Goal: Information Seeking & Learning: Find specific page/section

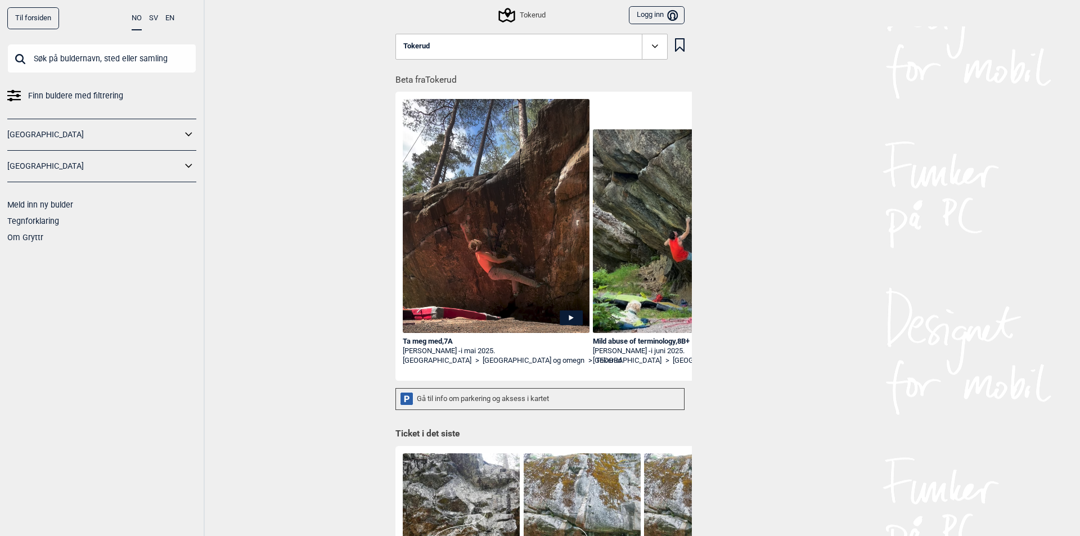
click at [482, 49] on button "Tokerud" at bounding box center [531, 47] width 272 height 26
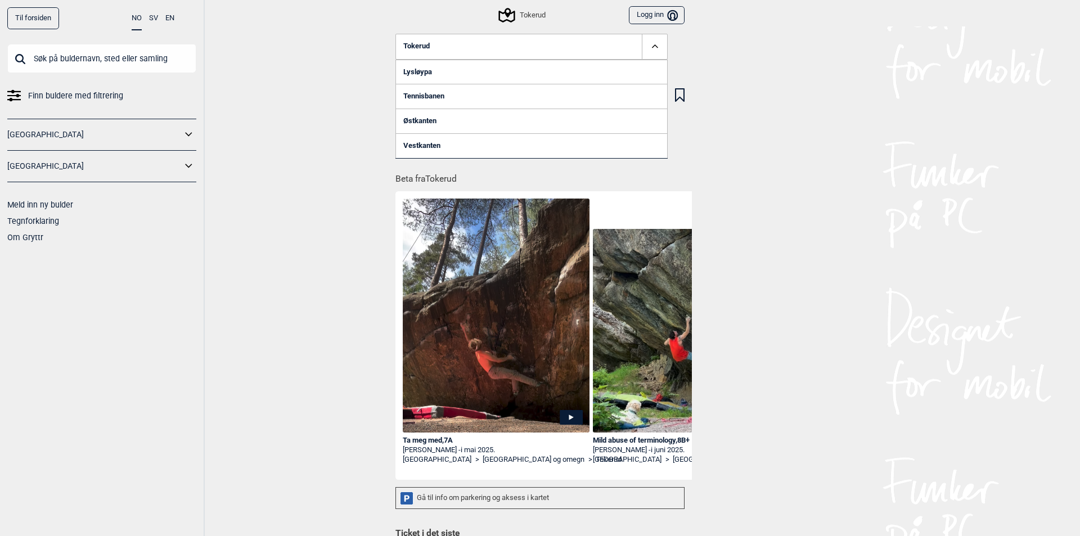
click at [508, 47] on button "Tokerud" at bounding box center [531, 47] width 272 height 26
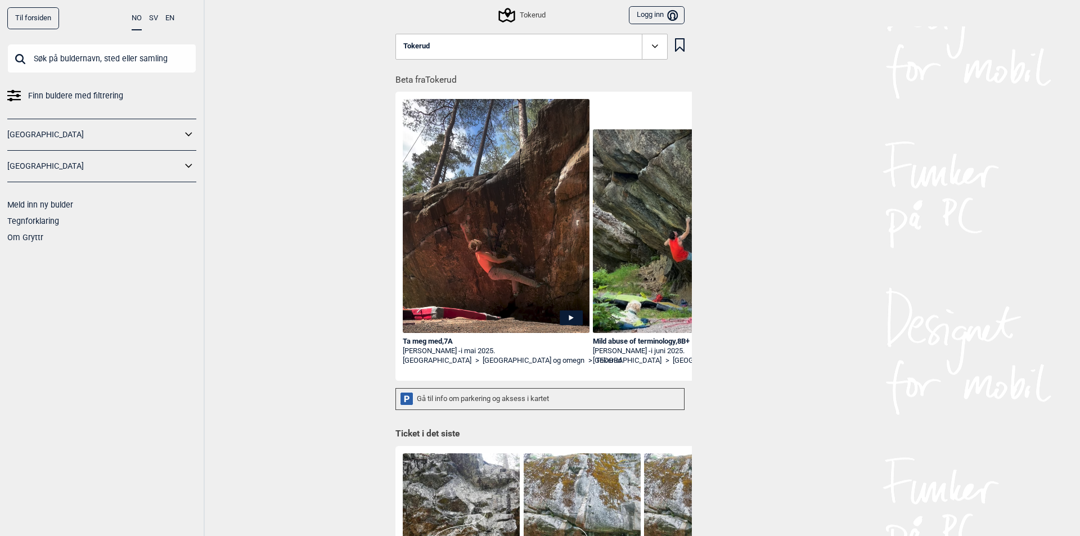
click at [420, 78] on h1 "Beta fra Tokerud" at bounding box center [543, 77] width 296 height 20
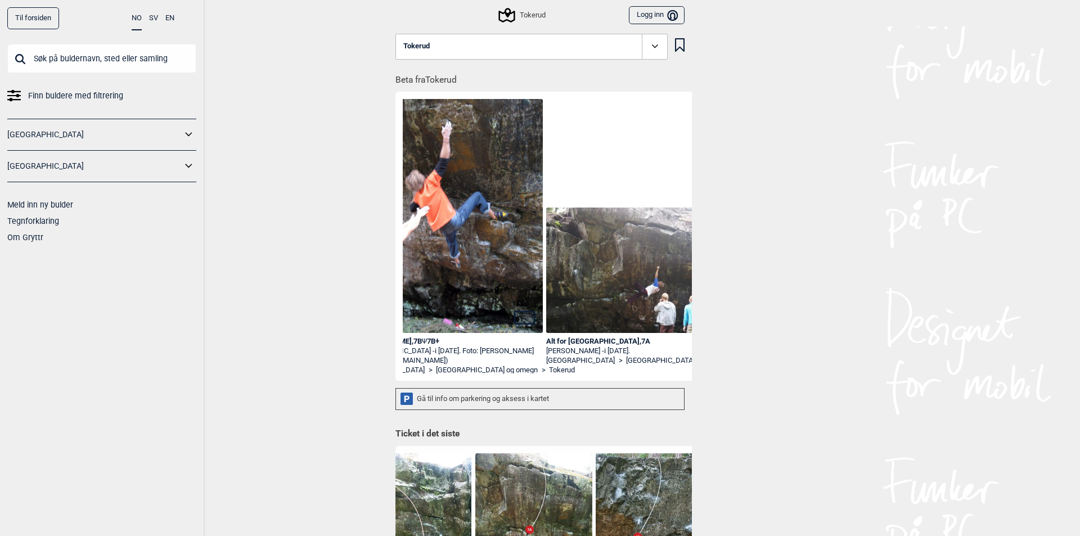
click at [517, 14] on div "Tokerud" at bounding box center [522, 14] width 45 height 13
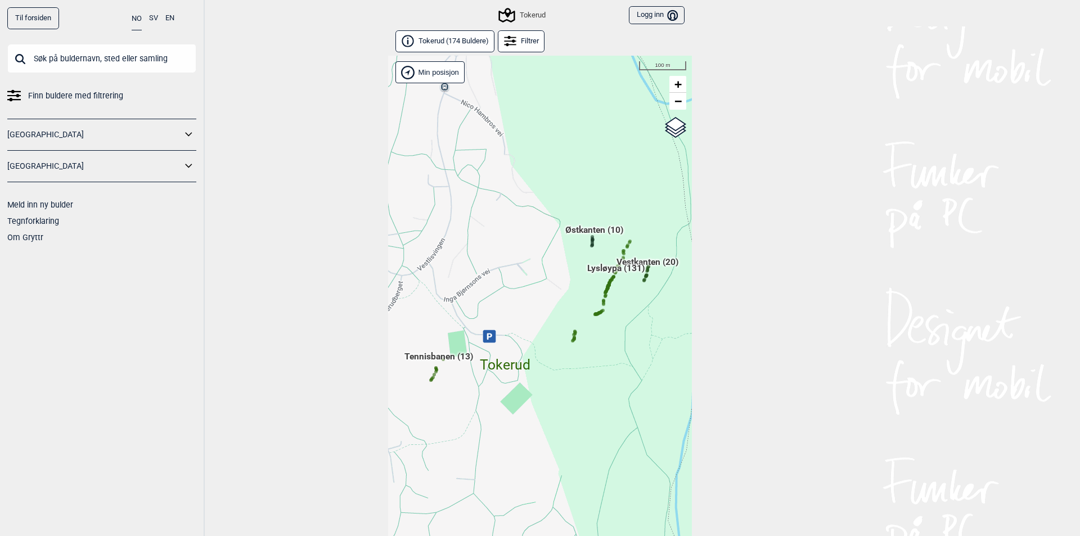
scroll to position [25, 0]
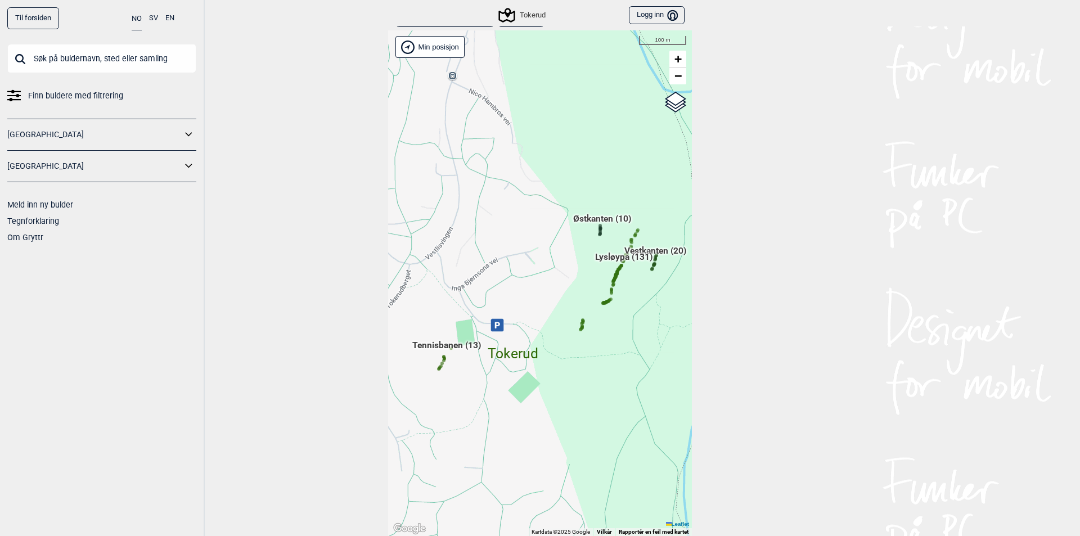
drag, startPoint x: 623, startPoint y: 355, endPoint x: 599, endPoint y: 389, distance: 41.5
click at [599, 389] on div "Hallingdal Gol Ål Stange Kolomoen [GEOGRAPHIC_DATA] [GEOGRAPHIC_DATA][PERSON_NA…" at bounding box center [540, 283] width 304 height 506
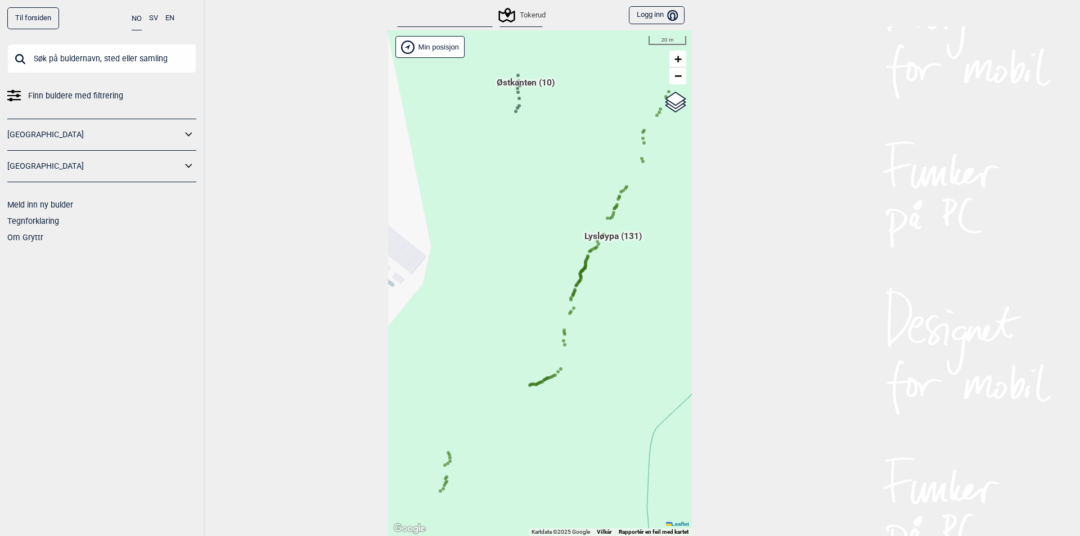
drag, startPoint x: 539, startPoint y: 292, endPoint x: 589, endPoint y: 374, distance: 95.7
click at [589, 374] on div "Hallingdal Gol Ål Stange Kolomoen [GEOGRAPHIC_DATA] [GEOGRAPHIC_DATA][PERSON_NA…" at bounding box center [540, 283] width 304 height 506
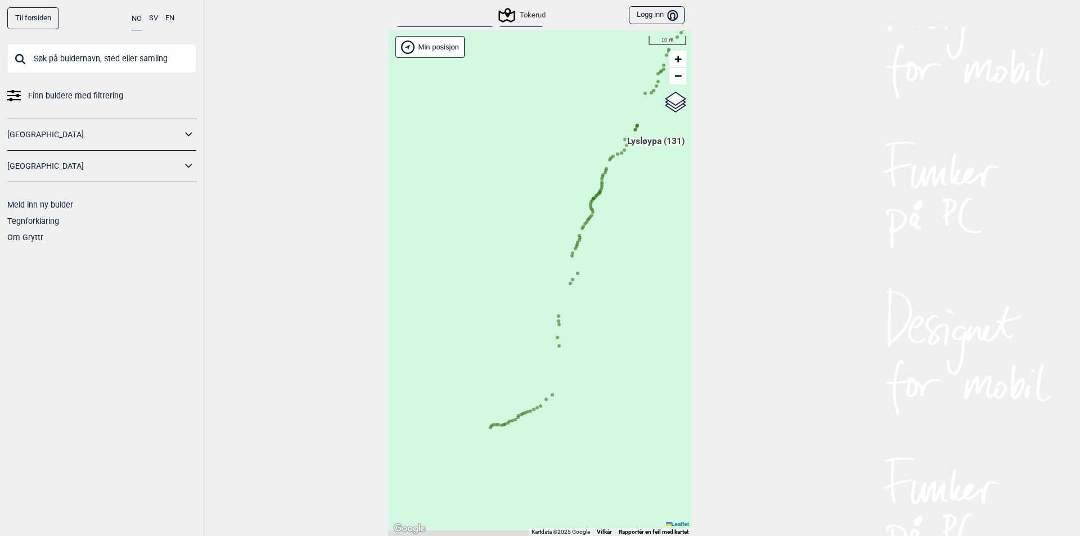
drag, startPoint x: 567, startPoint y: 318, endPoint x: 601, endPoint y: 291, distance: 43.3
click at [601, 291] on div "Hallingdal Gol Ål Stange Kolomoen [GEOGRAPHIC_DATA] [GEOGRAPHIC_DATA][PERSON_NA…" at bounding box center [540, 283] width 304 height 506
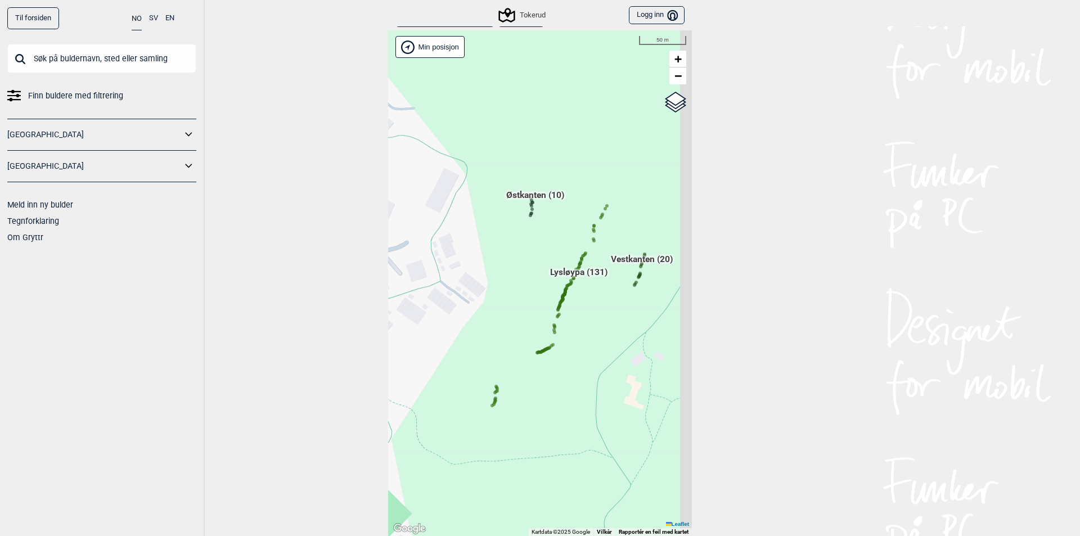
drag, startPoint x: 583, startPoint y: 328, endPoint x: 580, endPoint y: 346, distance: 18.1
click at [580, 346] on div "Hallingdal Gol Ål Stange Kolomoen [GEOGRAPHIC_DATA] [GEOGRAPHIC_DATA][PERSON_NA…" at bounding box center [540, 283] width 304 height 506
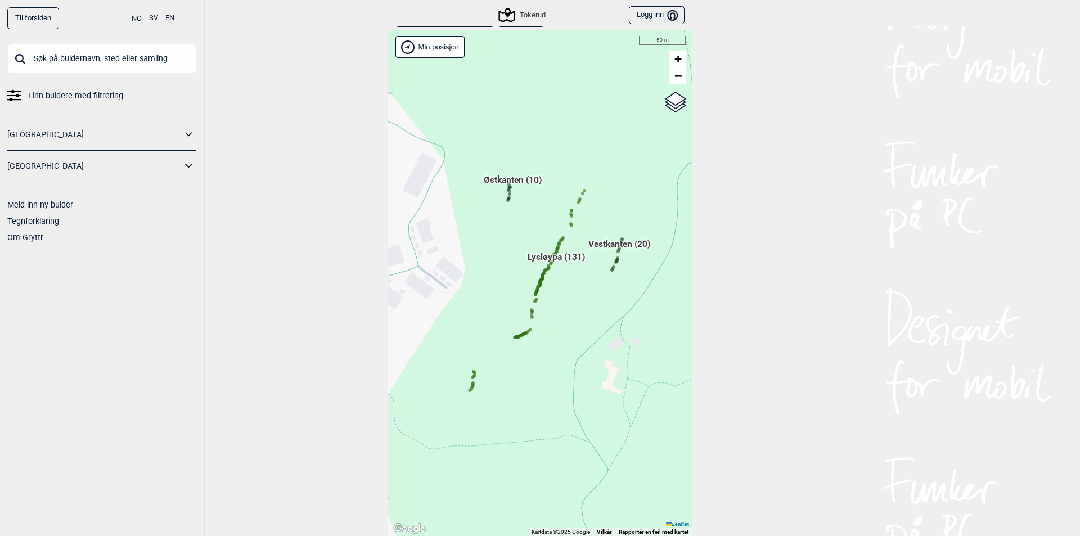
drag, startPoint x: 540, startPoint y: 330, endPoint x: 548, endPoint y: 326, distance: 8.6
click at [548, 326] on div "Hallingdal Gol Ål Stange Kolomoen [GEOGRAPHIC_DATA] [GEOGRAPHIC_DATA][PERSON_NA…" at bounding box center [540, 283] width 304 height 506
click at [559, 237] on icon at bounding box center [562, 239] width 6 height 6
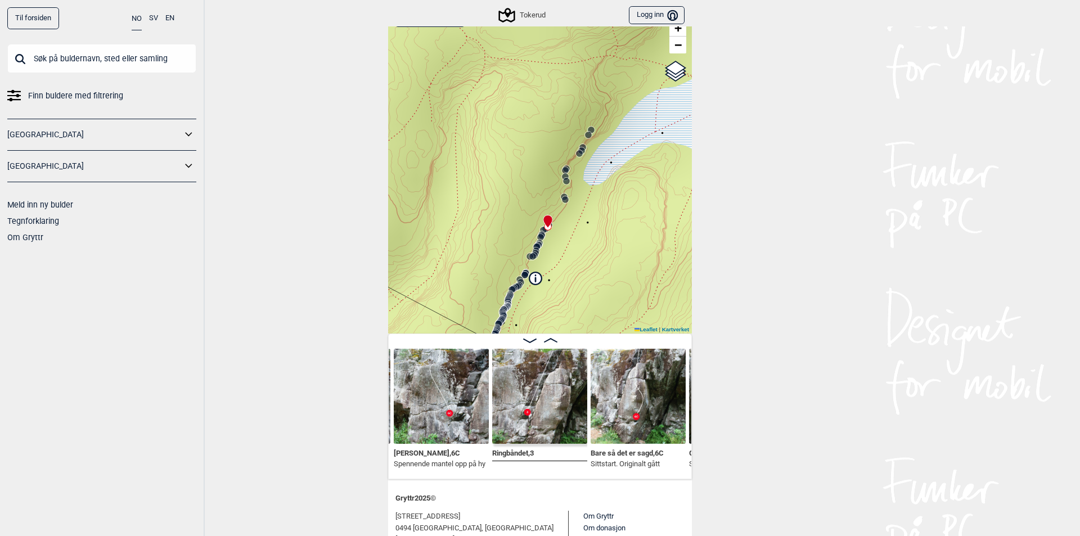
scroll to position [56, 0]
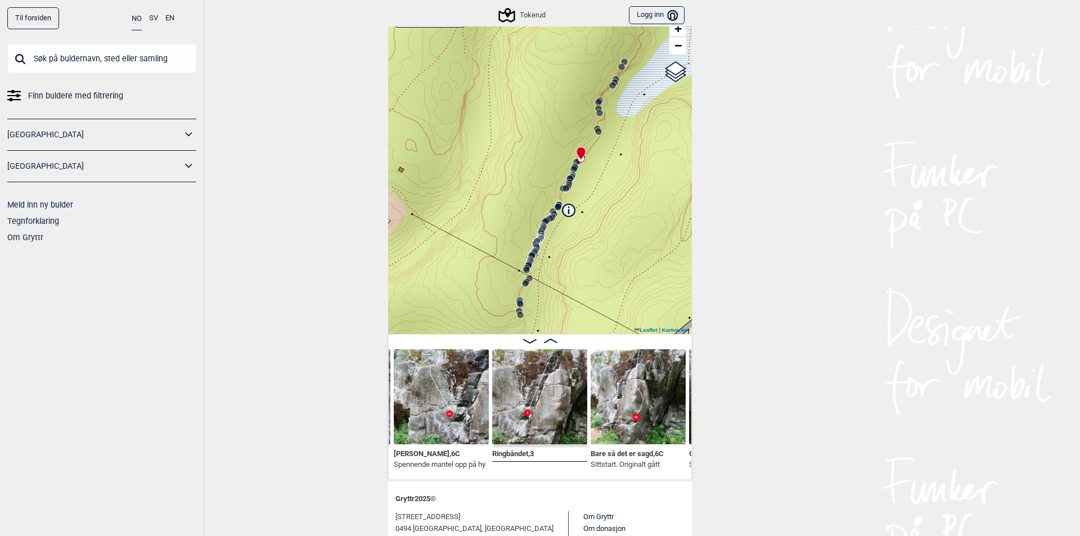
drag, startPoint x: 582, startPoint y: 292, endPoint x: 623, endPoint y: 210, distance: 91.3
click at [623, 210] on div "Tokerud" at bounding box center [540, 167] width 304 height 334
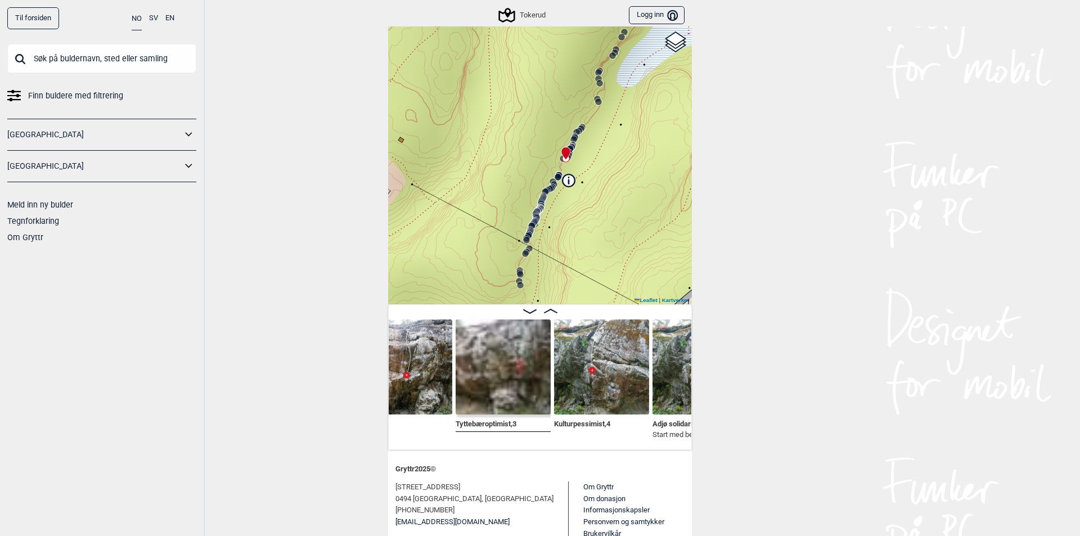
scroll to position [112, 0]
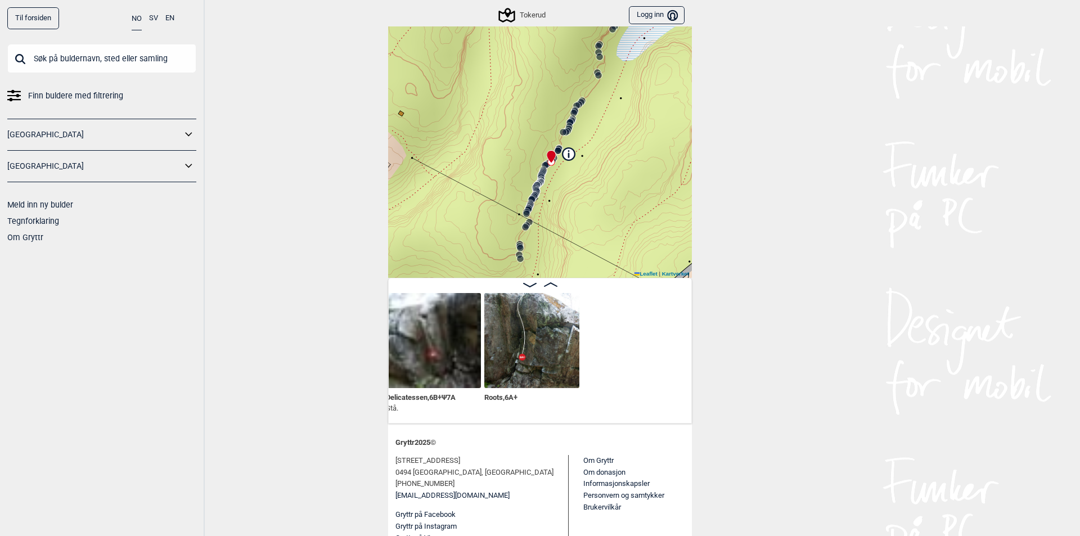
scroll to position [0, 9054]
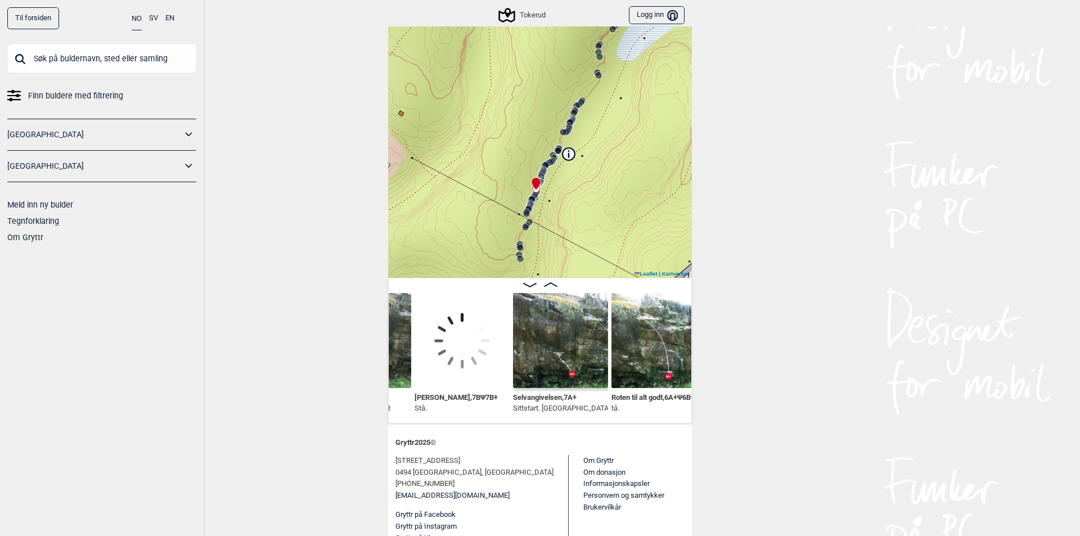
scroll to position [0, 6097]
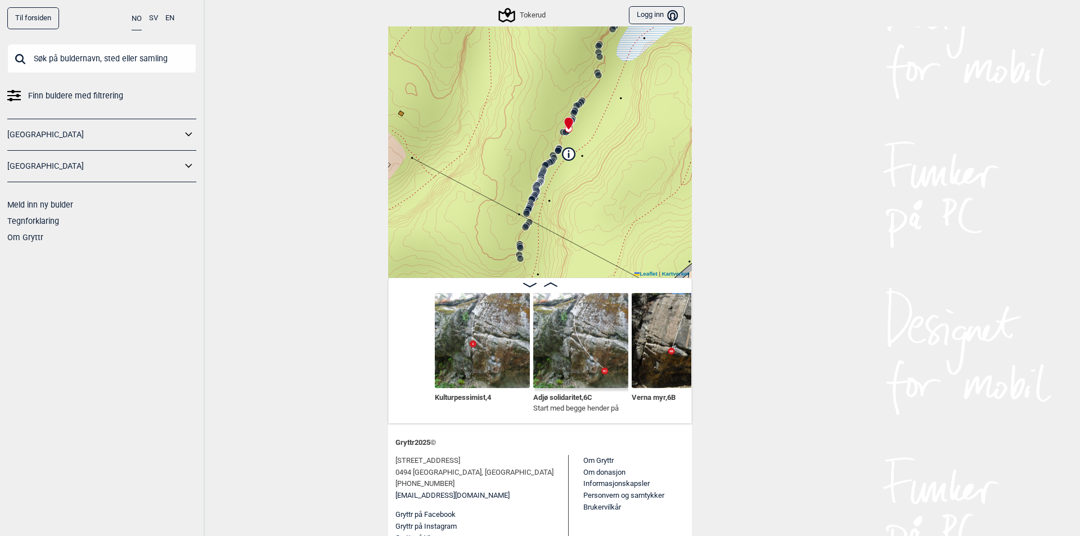
scroll to position [0, 10505]
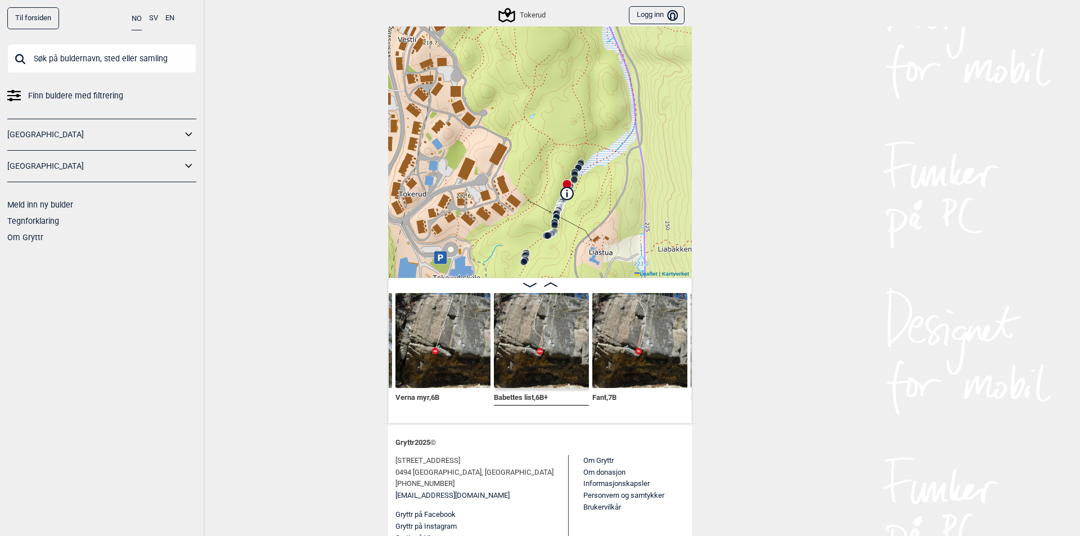
scroll to position [56, 0]
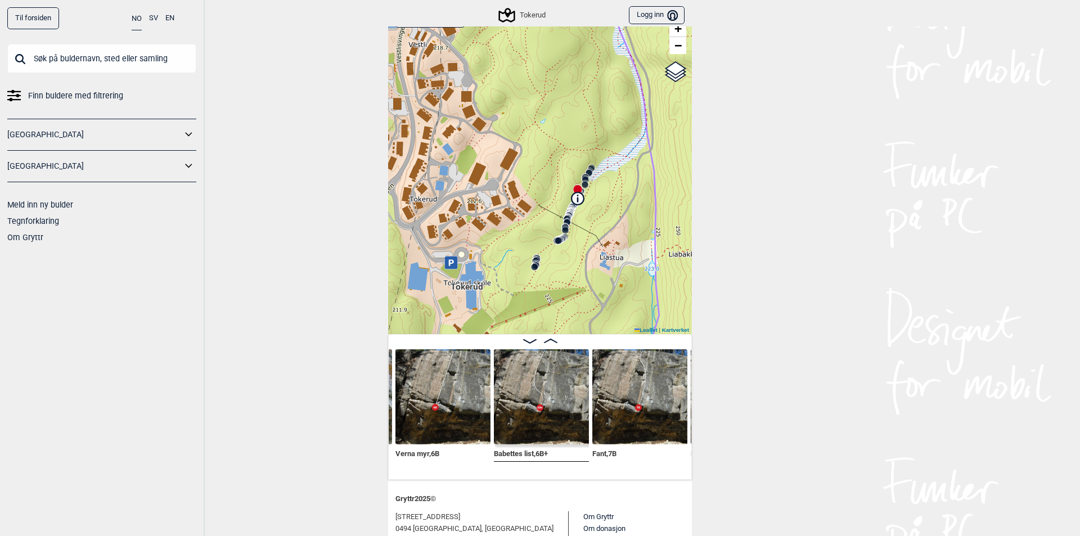
drag, startPoint x: 596, startPoint y: 243, endPoint x: 607, endPoint y: 187, distance: 57.2
click at [607, 187] on div "Tokerud" at bounding box center [540, 167] width 304 height 334
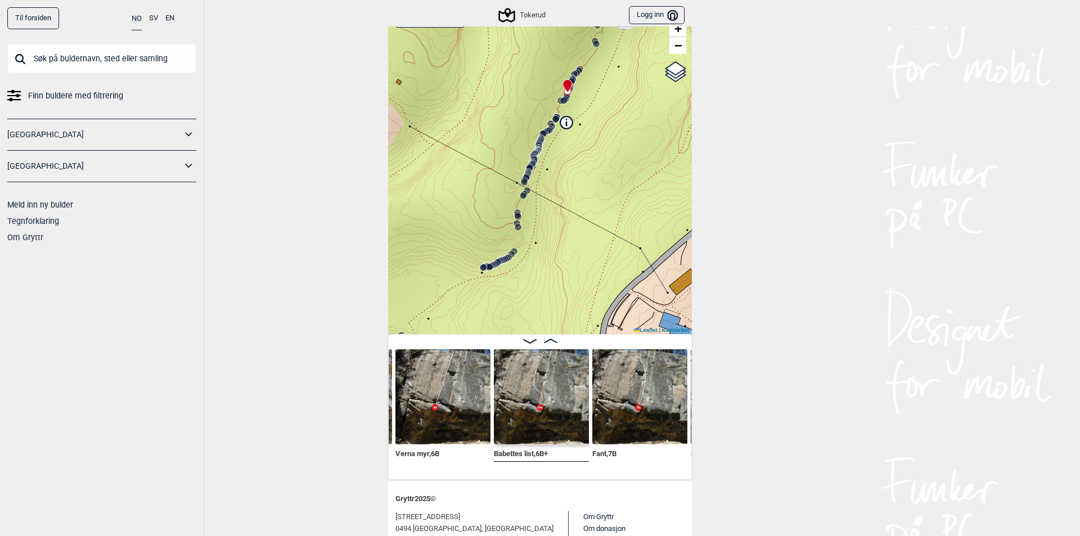
drag, startPoint x: 542, startPoint y: 216, endPoint x: 588, endPoint y: 243, distance: 53.4
click at [588, 243] on div "Tokerud" at bounding box center [540, 167] width 304 height 334
drag, startPoint x: 588, startPoint y: 264, endPoint x: 594, endPoint y: 294, distance: 29.9
click at [594, 294] on div "Tokerud" at bounding box center [540, 167] width 304 height 334
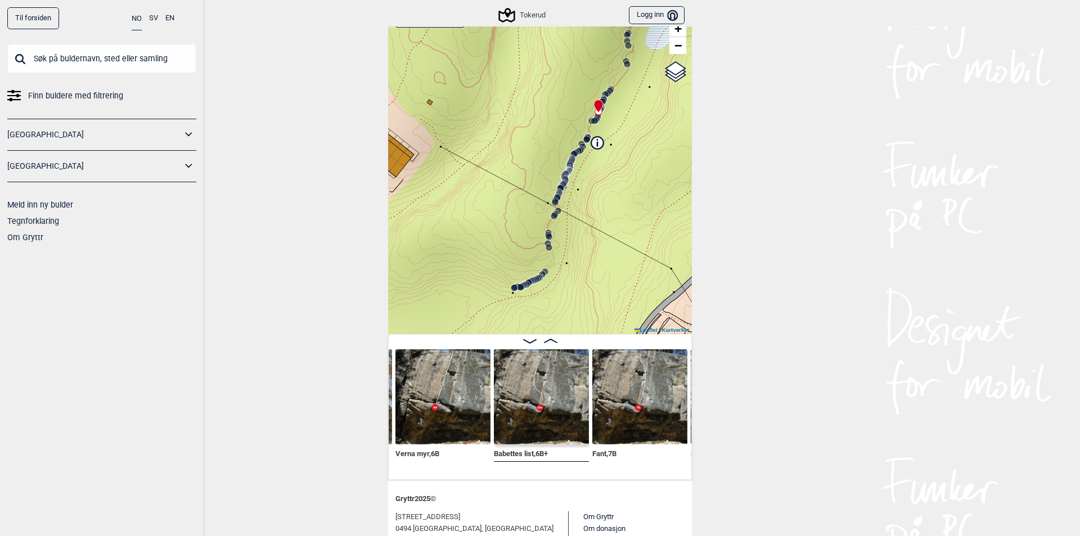
drag, startPoint x: 566, startPoint y: 278, endPoint x: 588, endPoint y: 259, distance: 29.5
click at [588, 259] on div "Tokerud" at bounding box center [540, 167] width 304 height 334
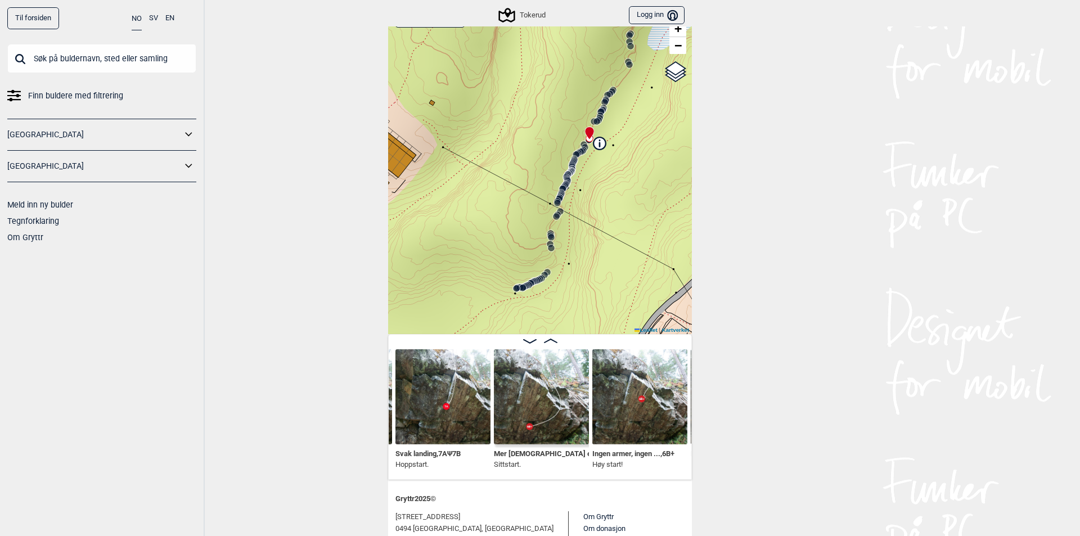
scroll to position [0, 9692]
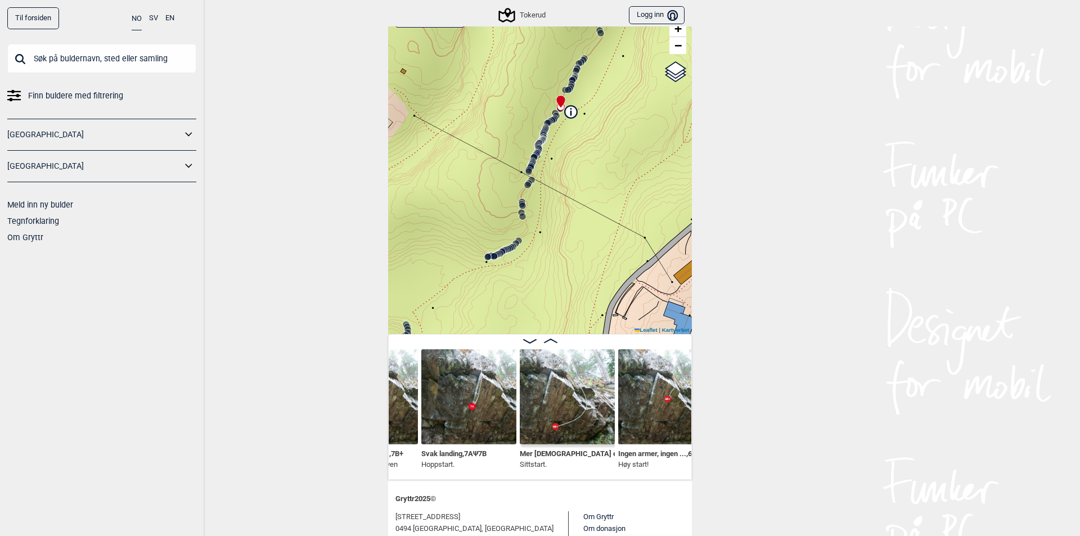
drag, startPoint x: 601, startPoint y: 175, endPoint x: 572, endPoint y: 146, distance: 41.0
click at [572, 146] on div "Tokerud" at bounding box center [540, 167] width 304 height 334
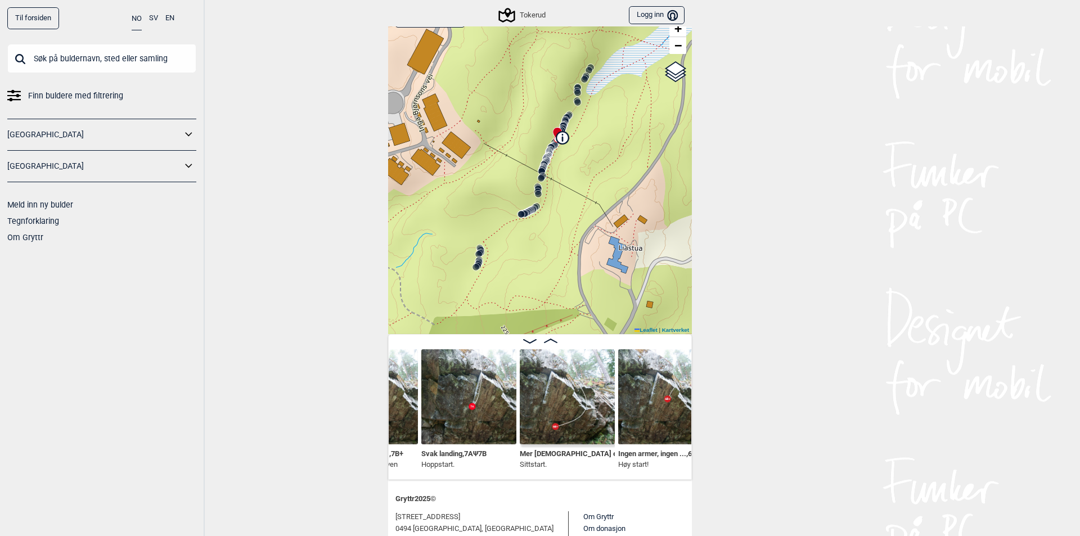
drag, startPoint x: 574, startPoint y: 178, endPoint x: 548, endPoint y: 225, distance: 53.4
click at [548, 225] on div "Tokerud" at bounding box center [540, 167] width 304 height 334
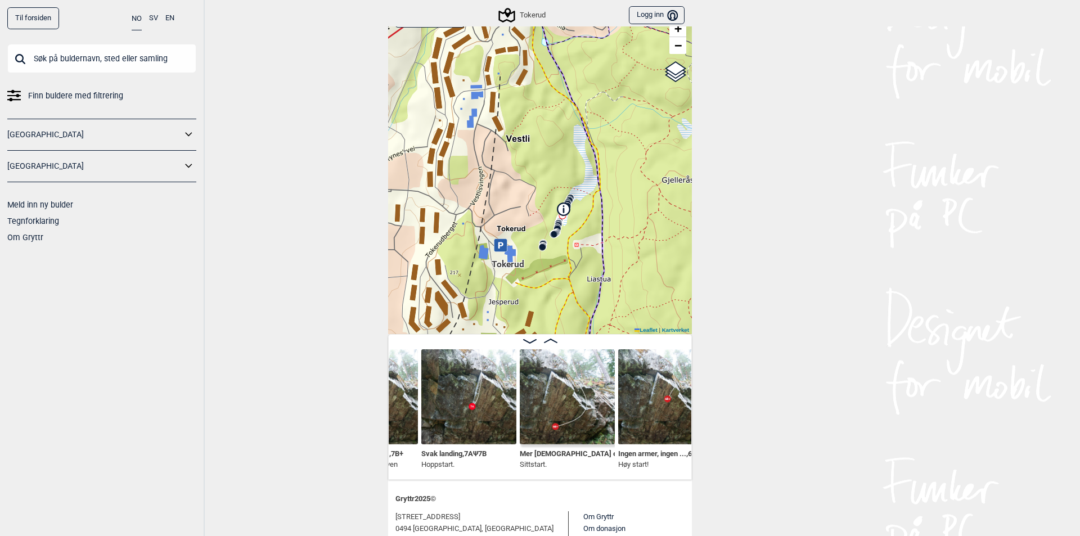
drag, startPoint x: 485, startPoint y: 266, endPoint x: 527, endPoint y: 264, distance: 42.2
click at [527, 264] on div "Tokerud" at bounding box center [540, 167] width 304 height 334
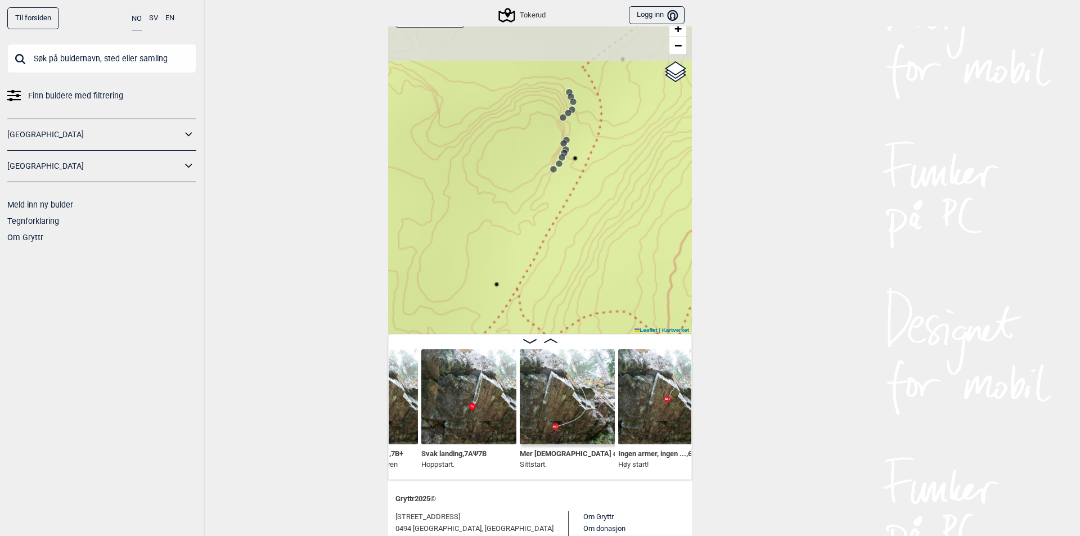
drag, startPoint x: 633, startPoint y: 182, endPoint x: 511, endPoint y: 274, distance: 153.4
click at [511, 274] on div "Tokerud" at bounding box center [540, 167] width 304 height 334
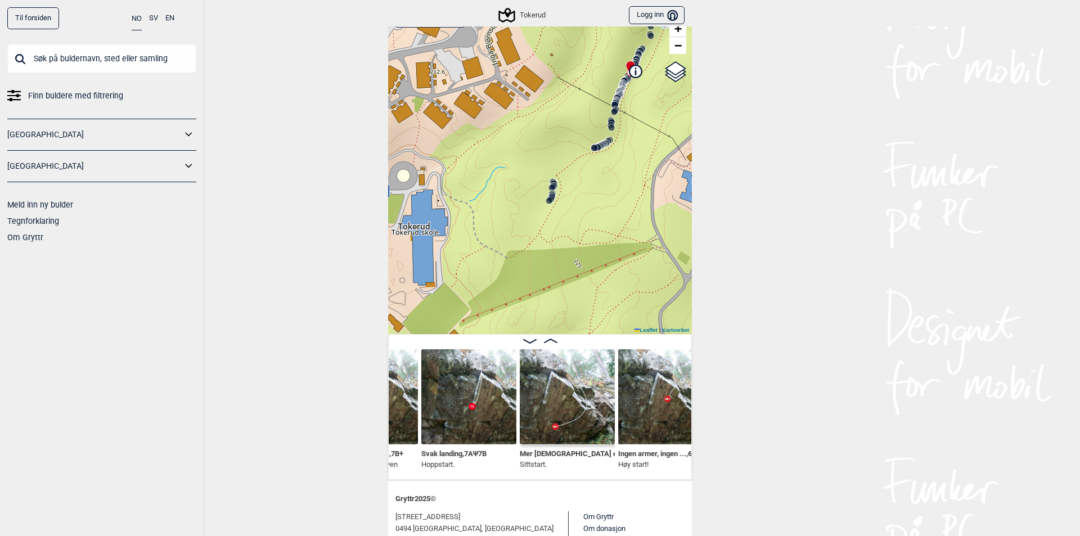
click at [545, 202] on circle at bounding box center [548, 200] width 7 height 7
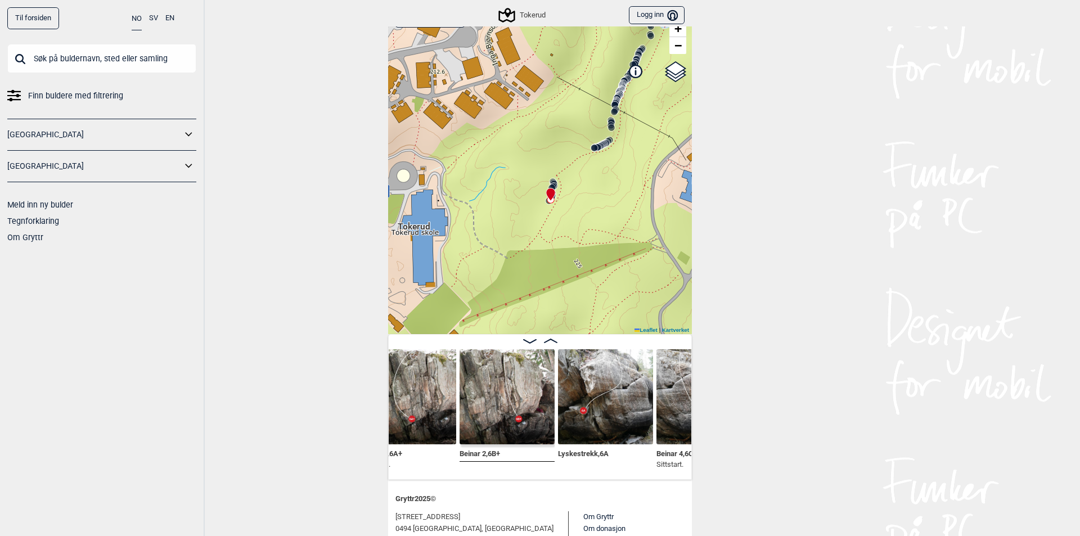
scroll to position [0, 193]
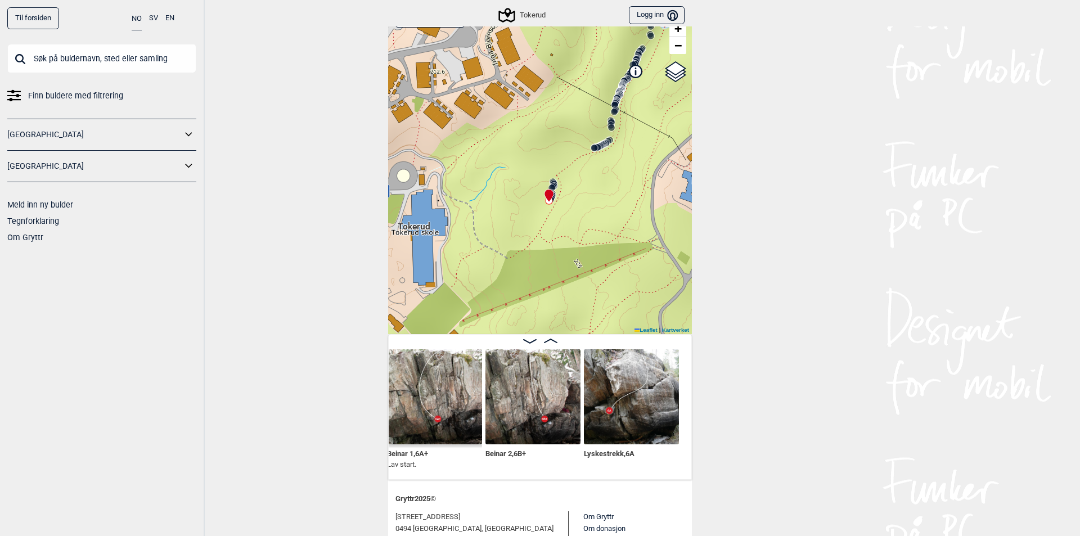
scroll to position [0, 141]
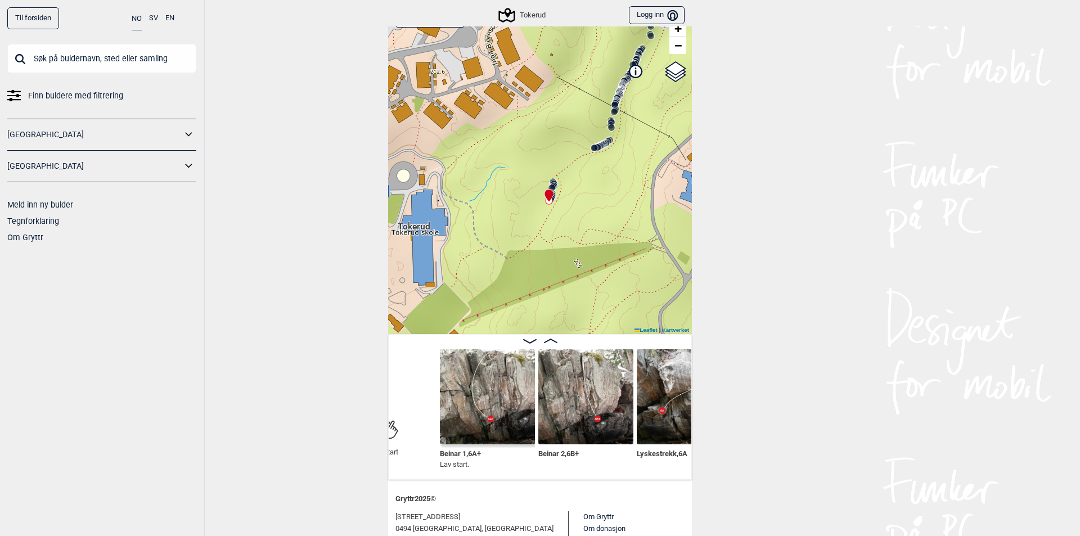
click at [488, 413] on img at bounding box center [487, 396] width 95 height 95
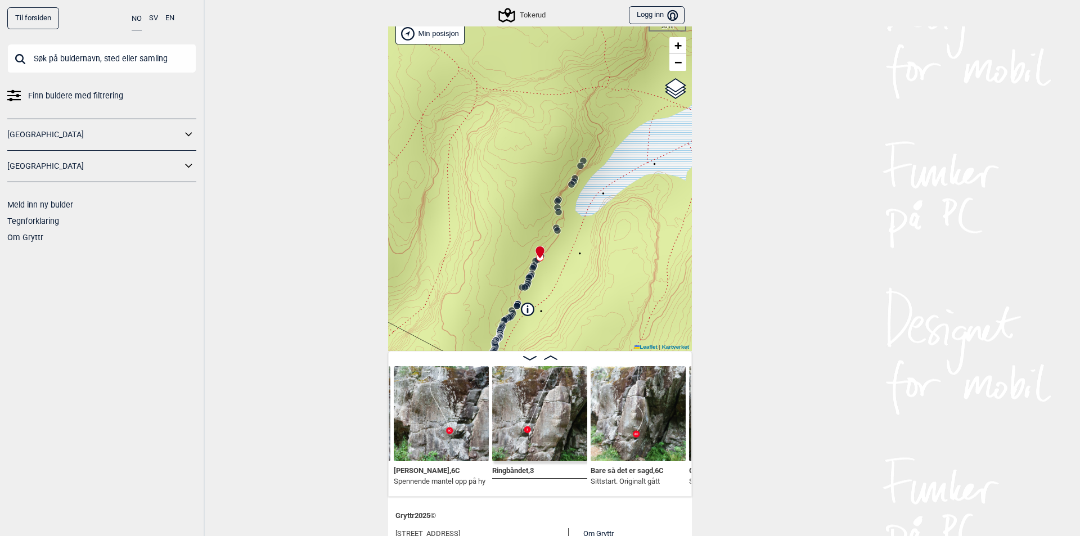
scroll to position [112, 0]
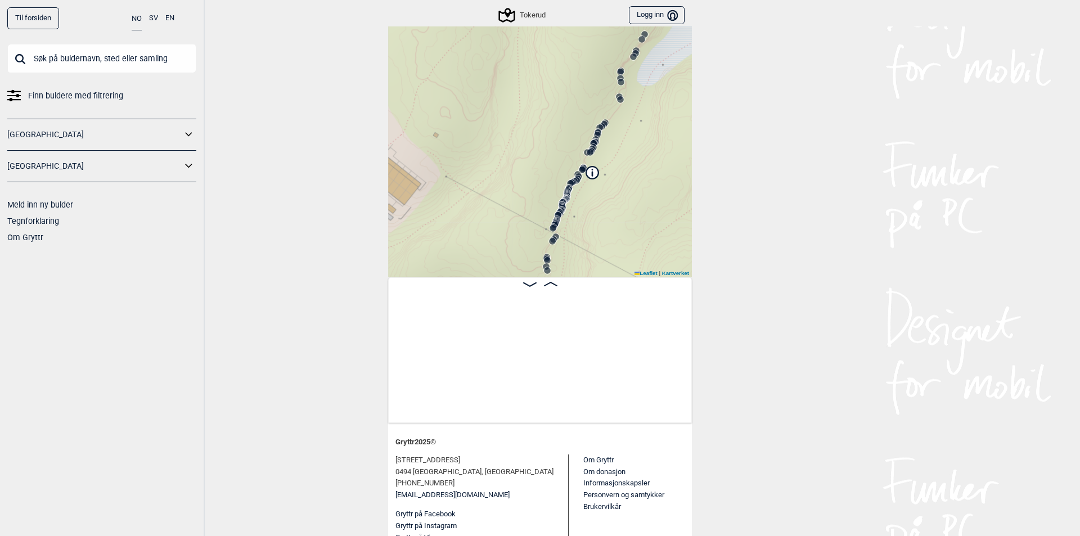
scroll to position [0, 238]
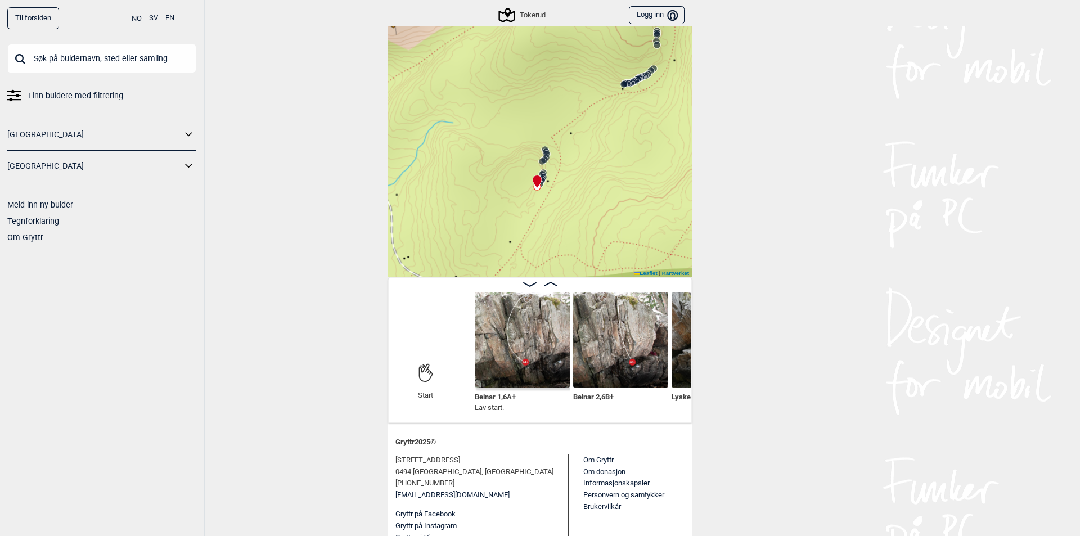
scroll to position [0, 158]
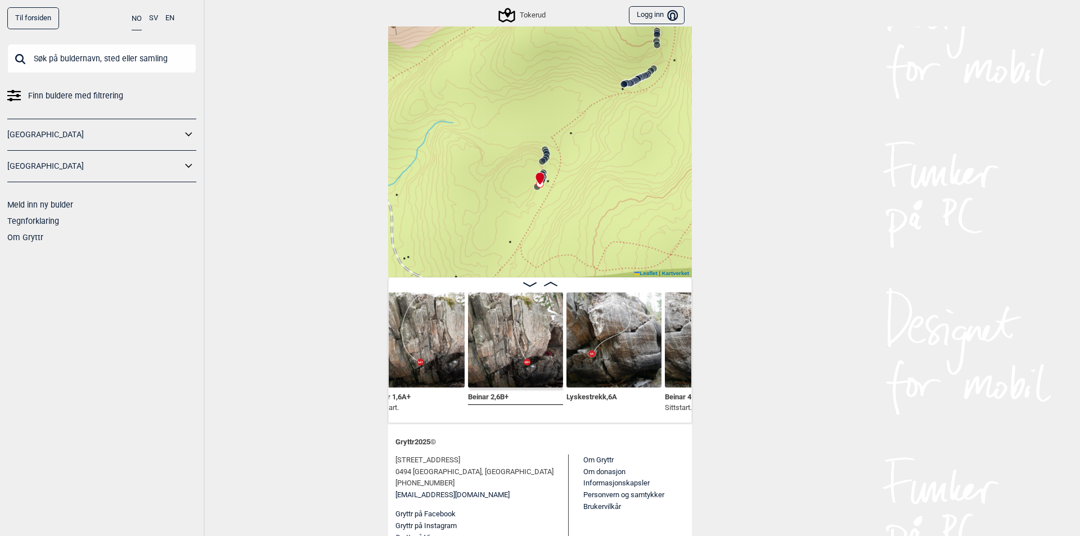
scroll to position [0, 158]
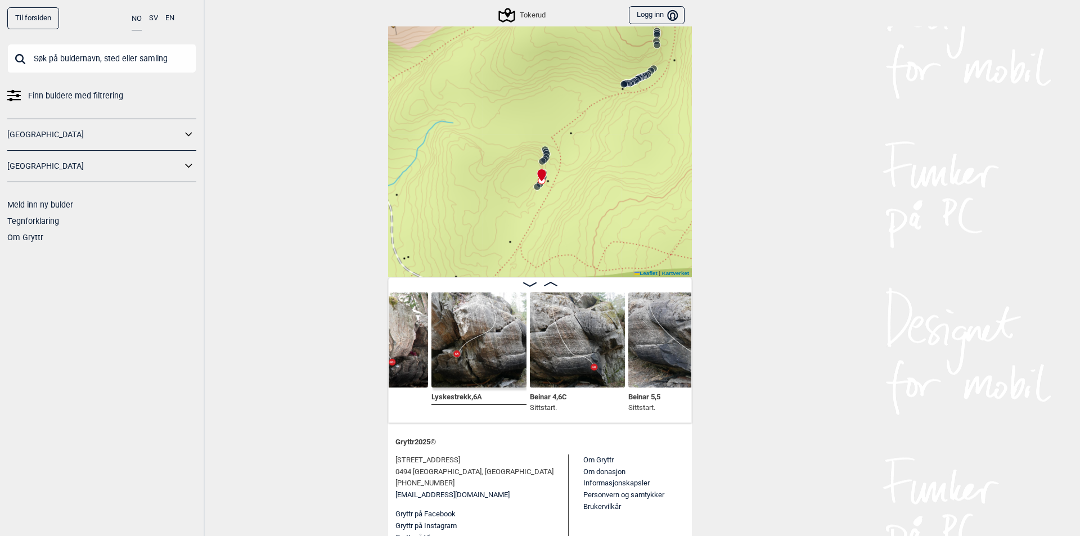
scroll to position [0, 443]
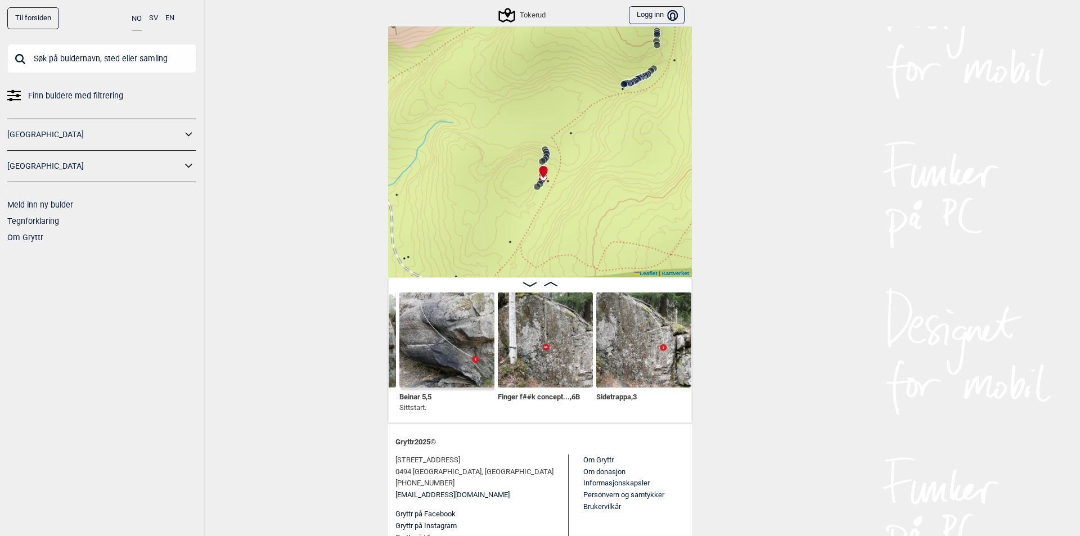
scroll to position [0, 496]
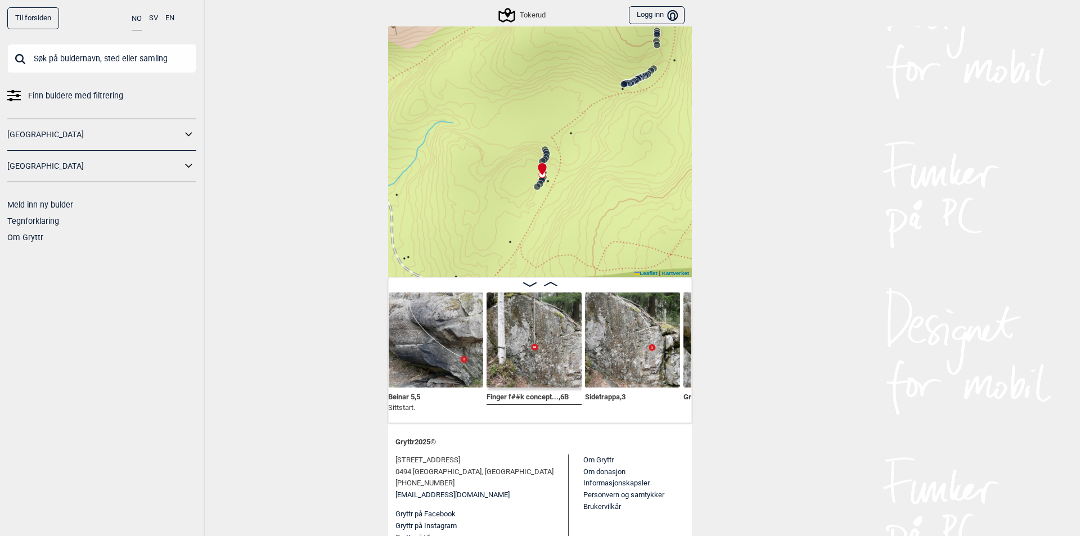
scroll to position [0, 608]
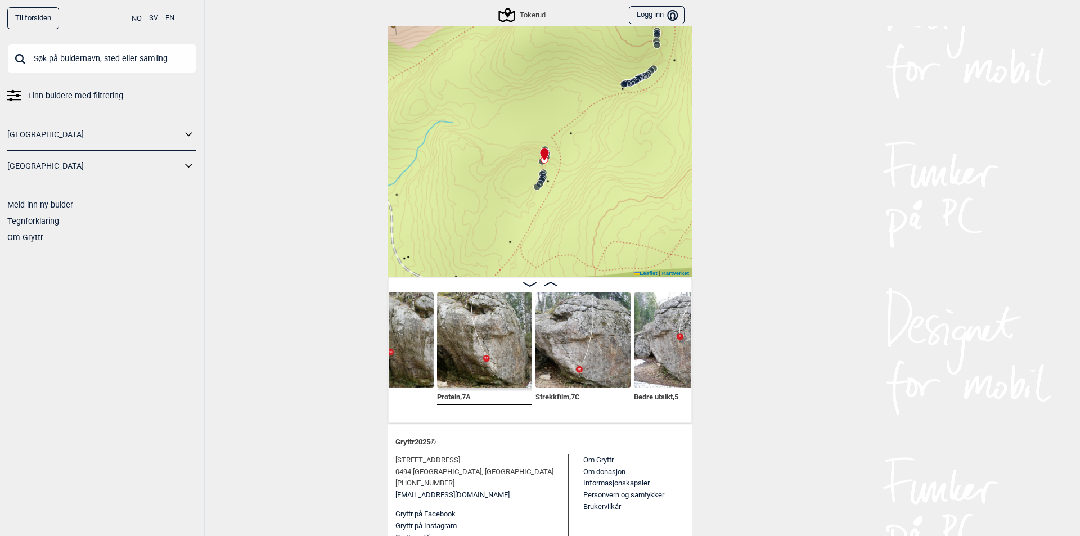
scroll to position [0, 1028]
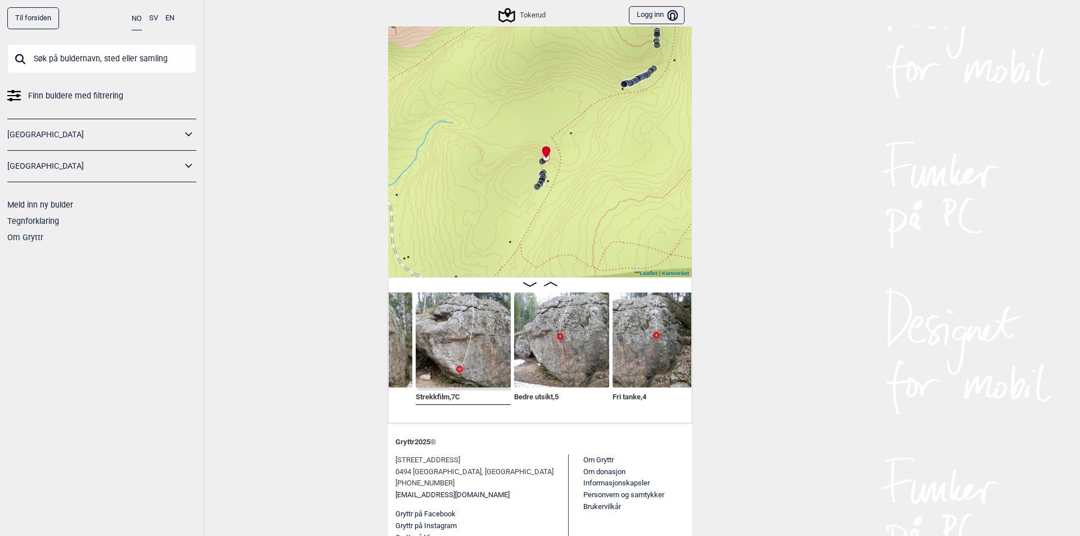
scroll to position [0, 1118]
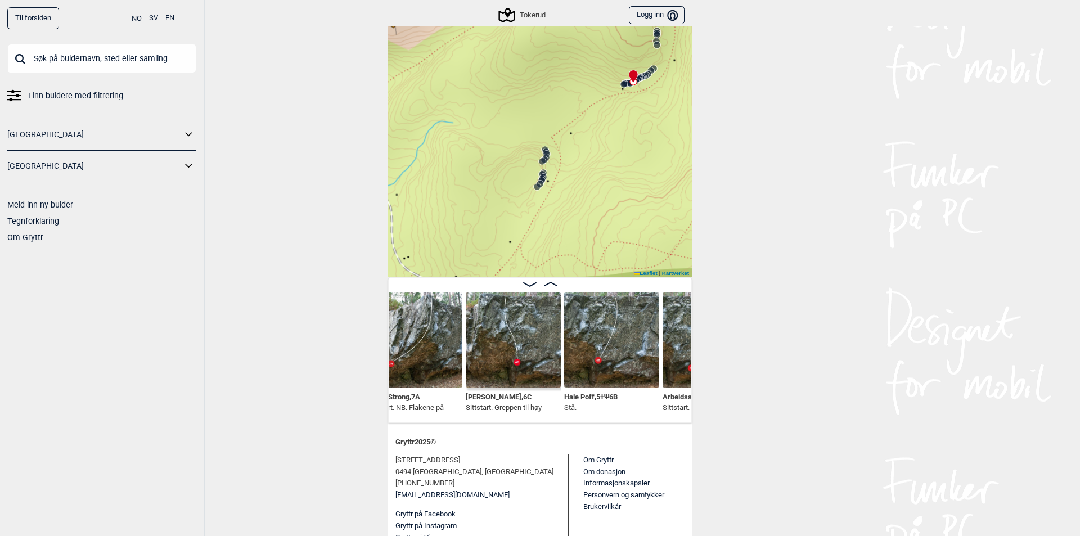
scroll to position [0, 2332]
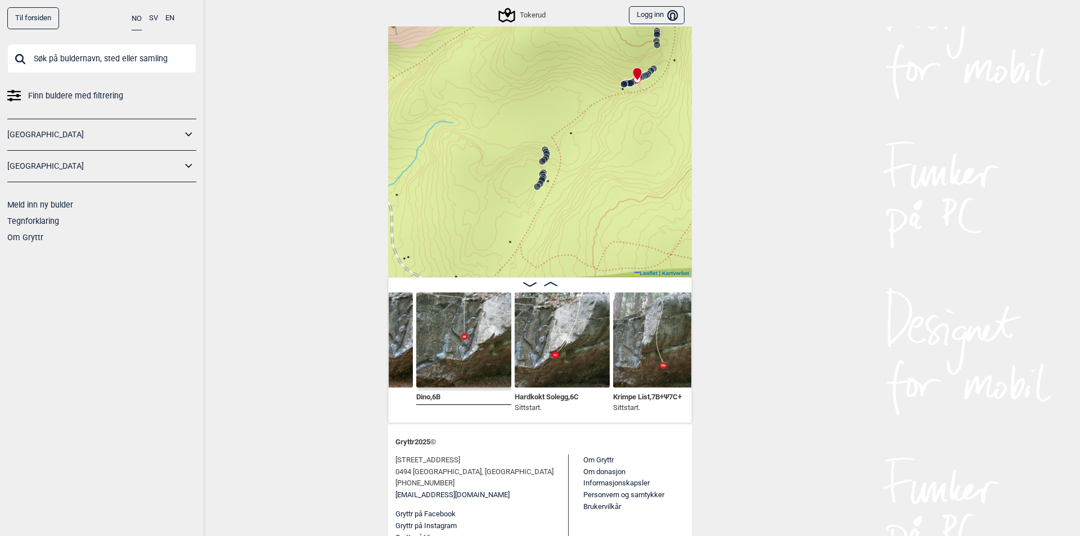
scroll to position [0, 2632]
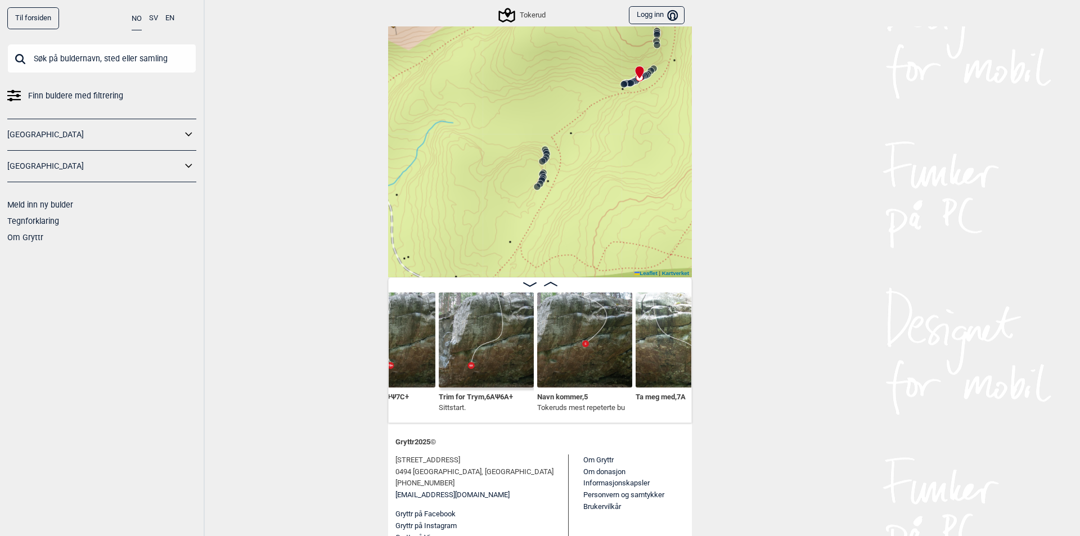
scroll to position [0, 2902]
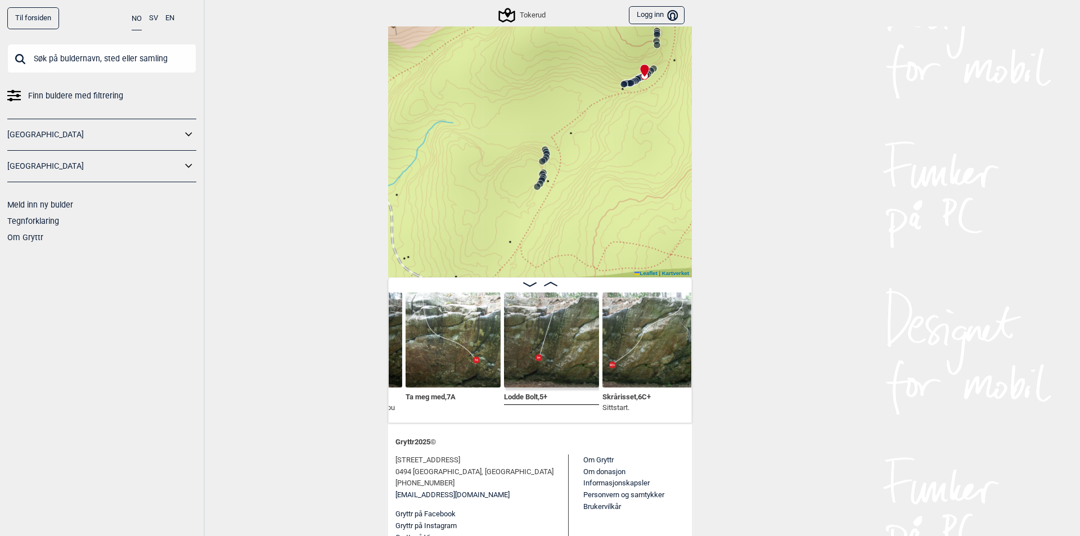
scroll to position [0, 3150]
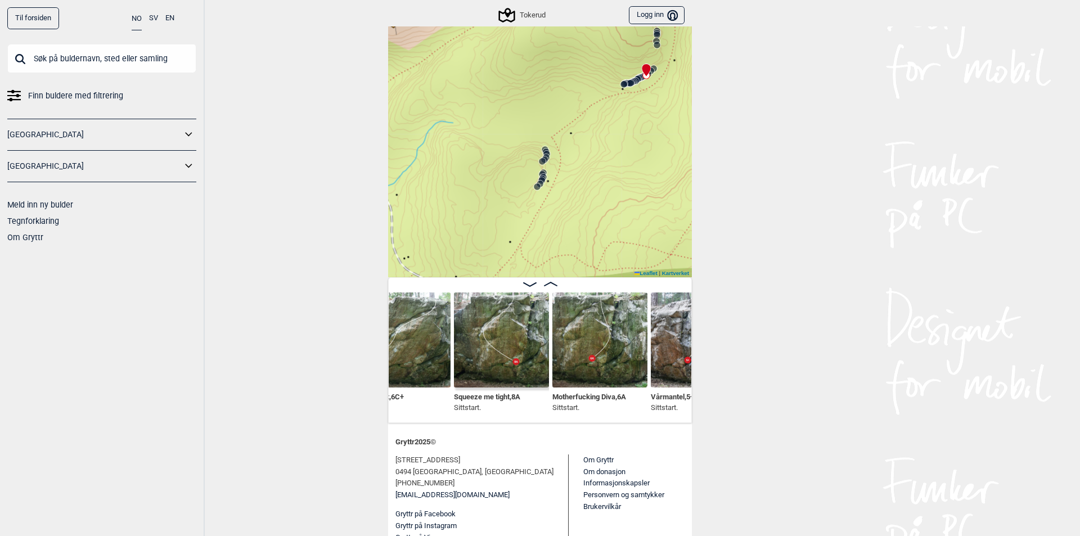
scroll to position [0, 3412]
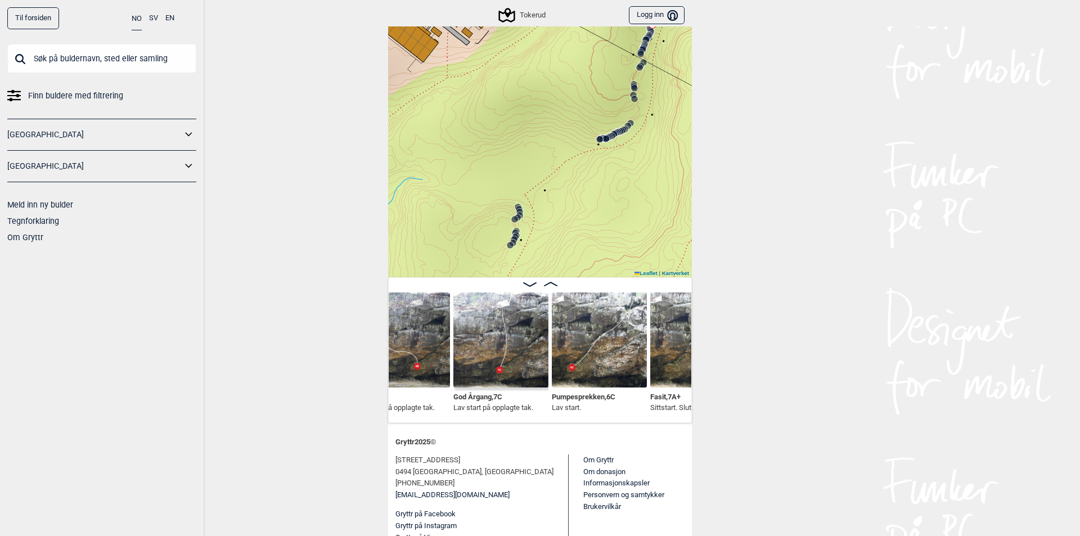
scroll to position [56, 0]
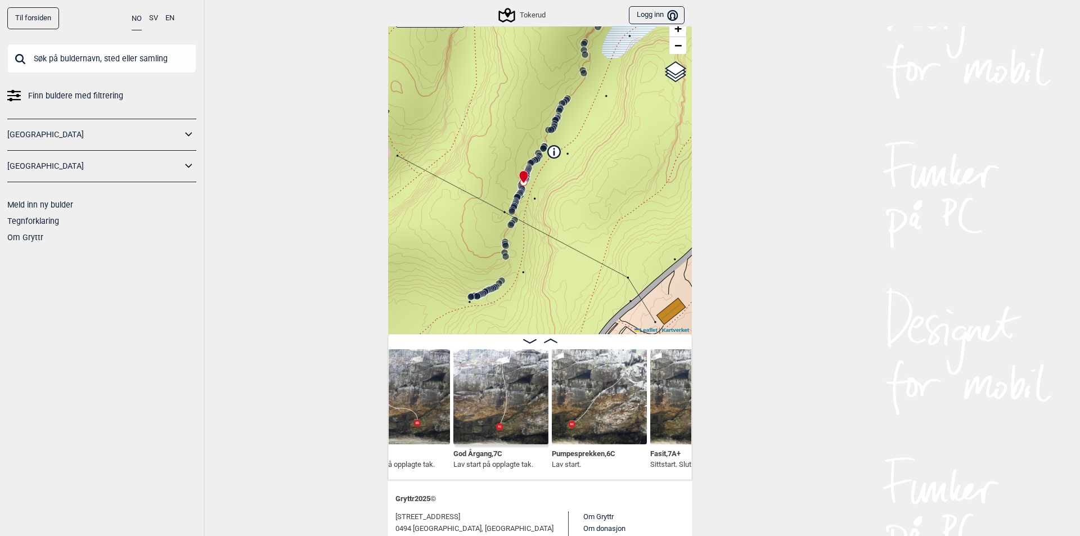
drag, startPoint x: 639, startPoint y: 215, endPoint x: 513, endPoint y: 313, distance: 159.5
click at [513, 313] on div "Tokerud" at bounding box center [540, 167] width 304 height 334
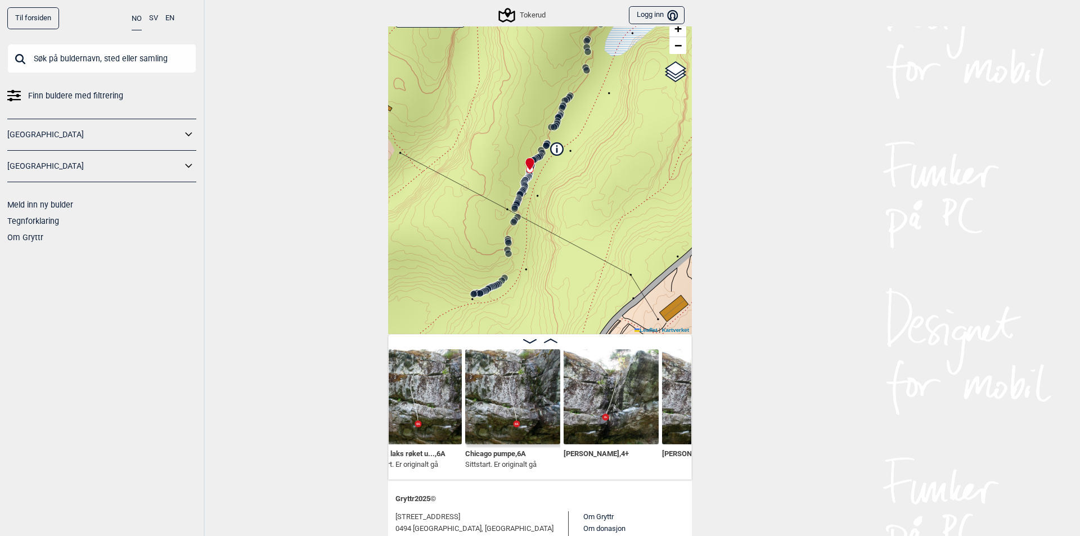
scroll to position [0, 8555]
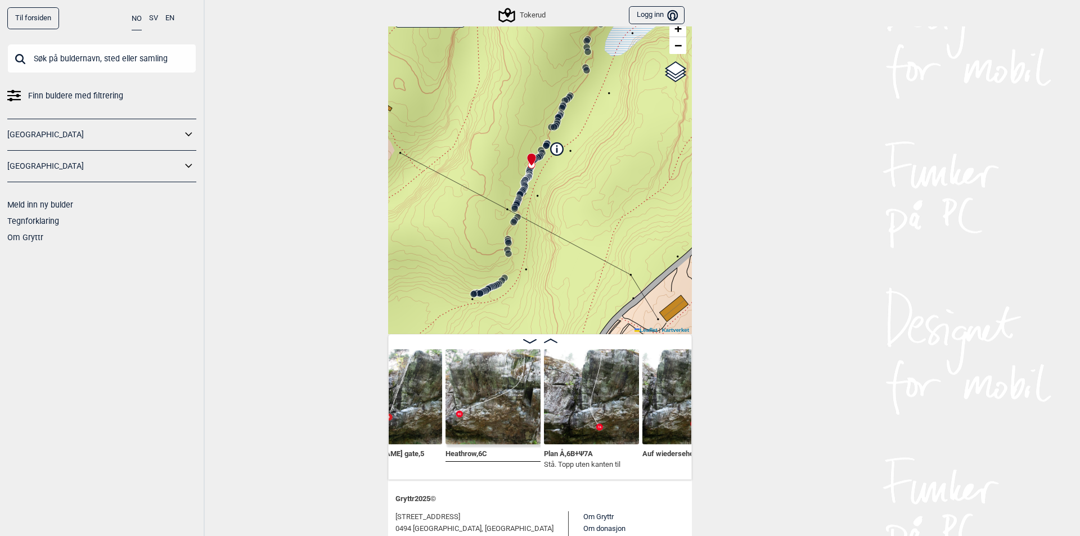
scroll to position [0, 8900]
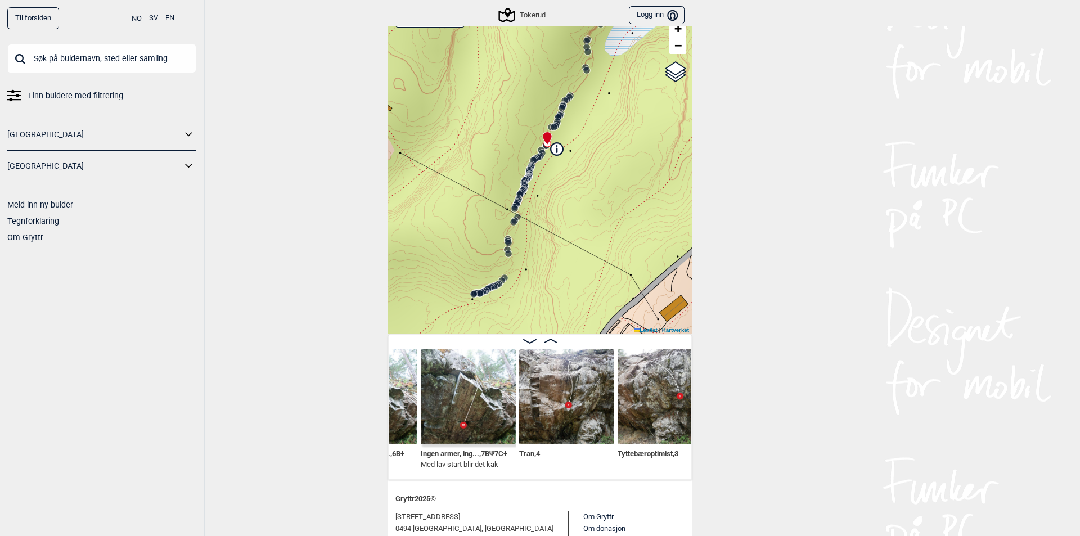
scroll to position [0, 10257]
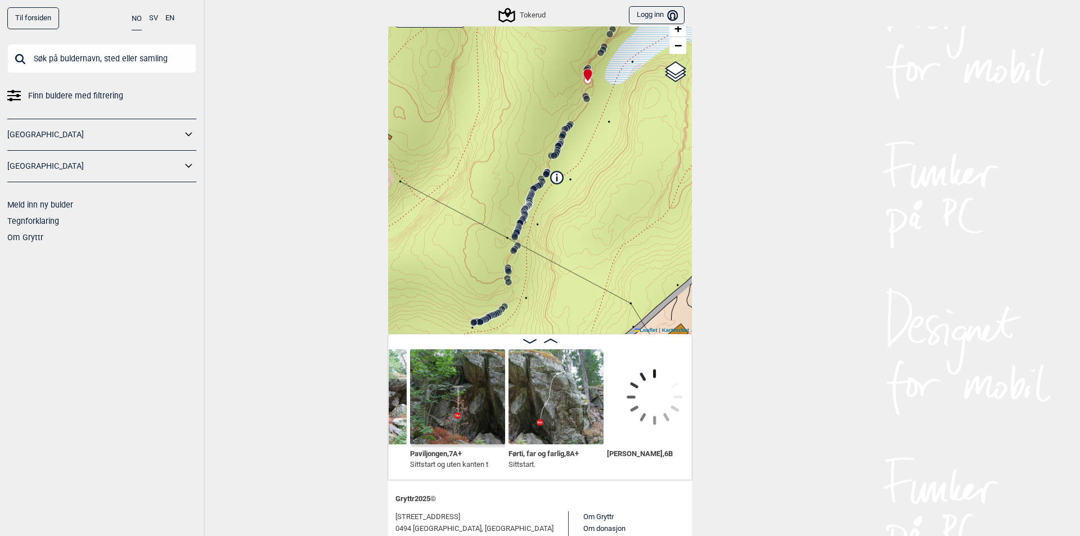
scroll to position [0, 12213]
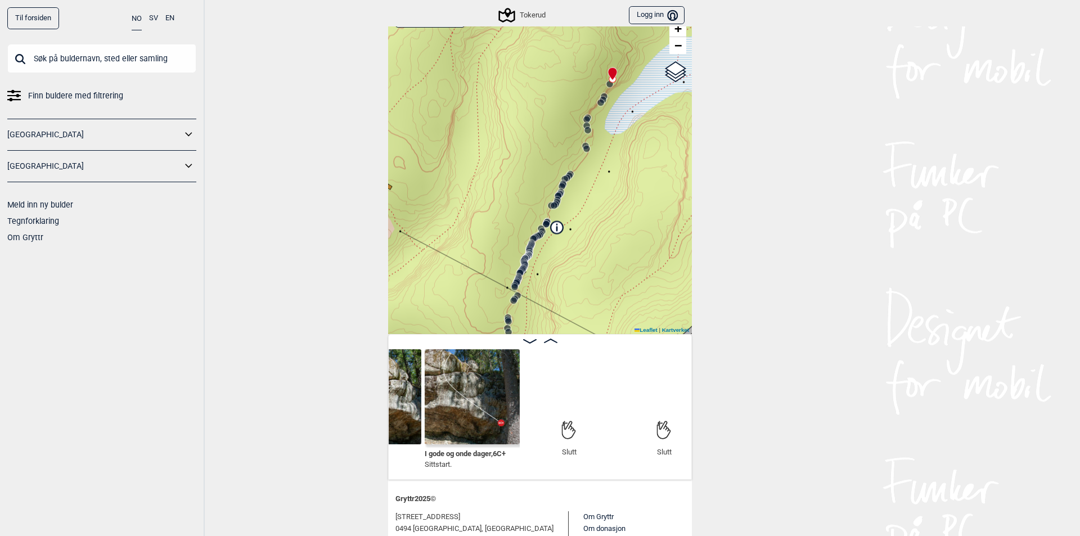
scroll to position [0, 12969]
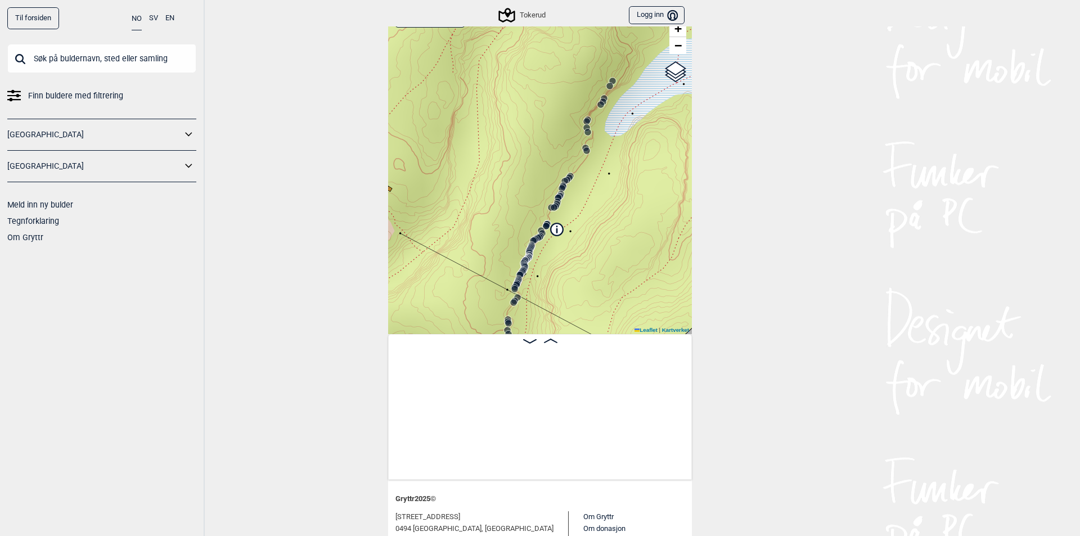
scroll to position [0, 268]
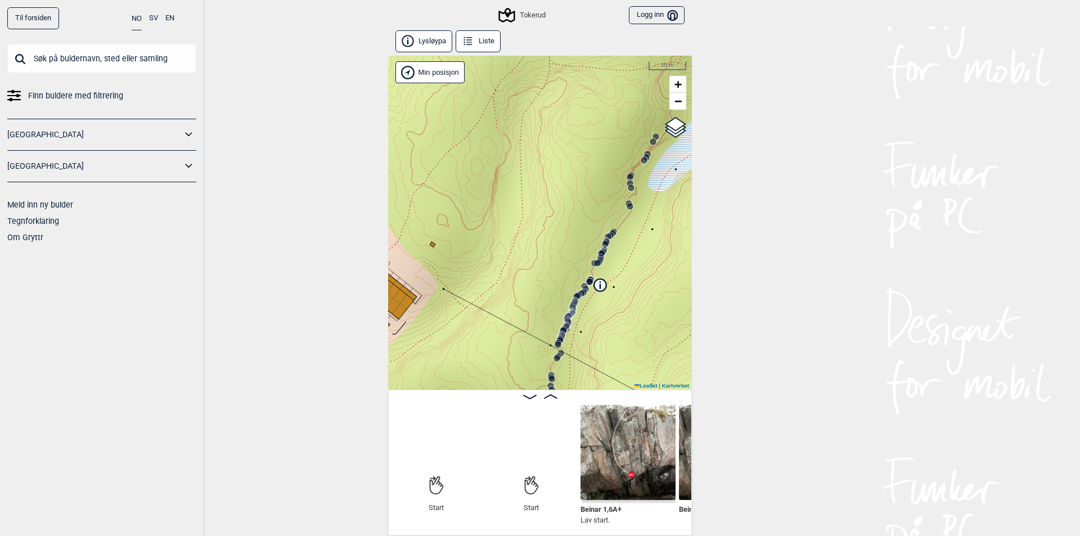
scroll to position [56, 0]
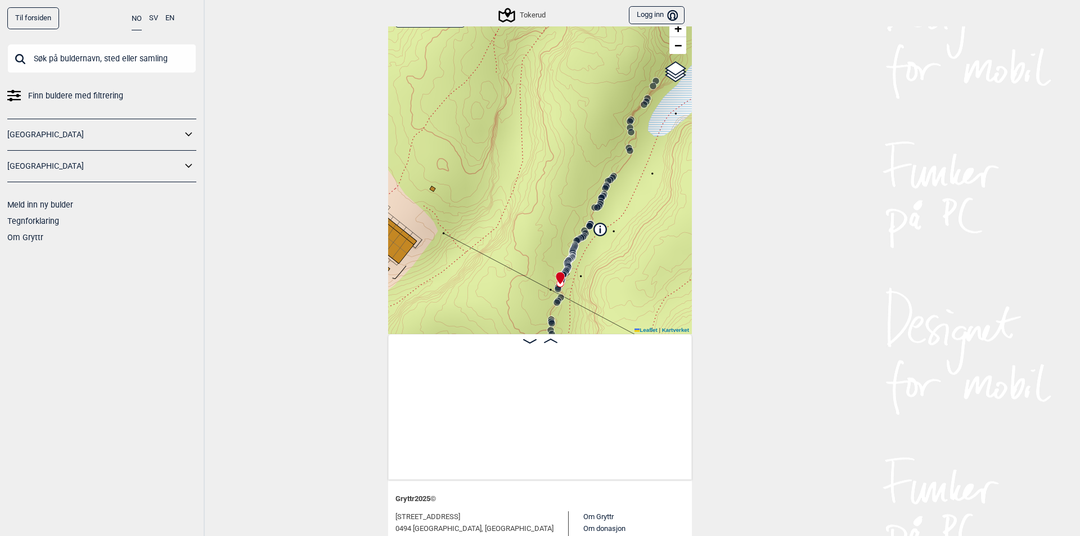
scroll to position [0, 5000]
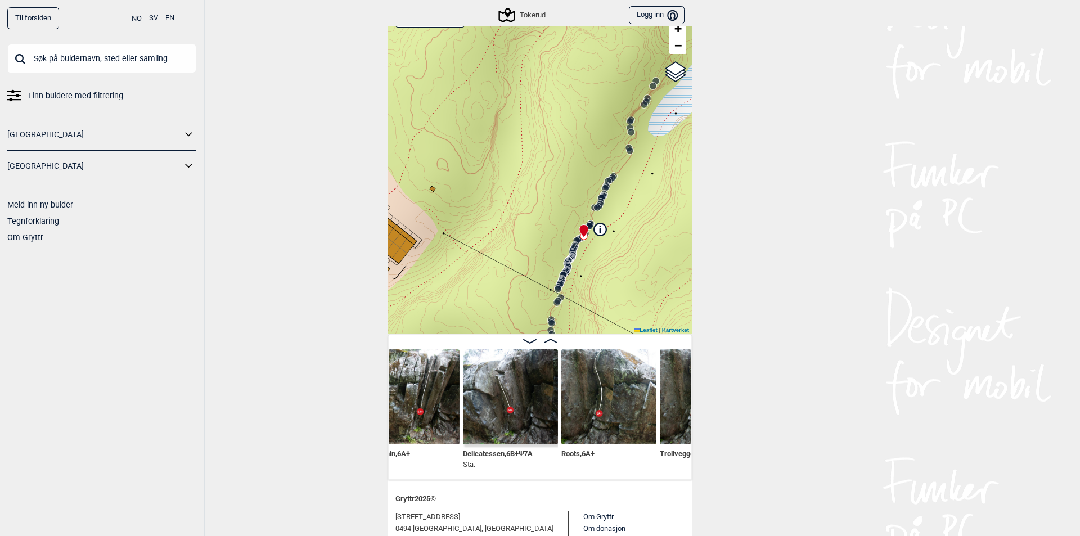
scroll to position [0, 9546]
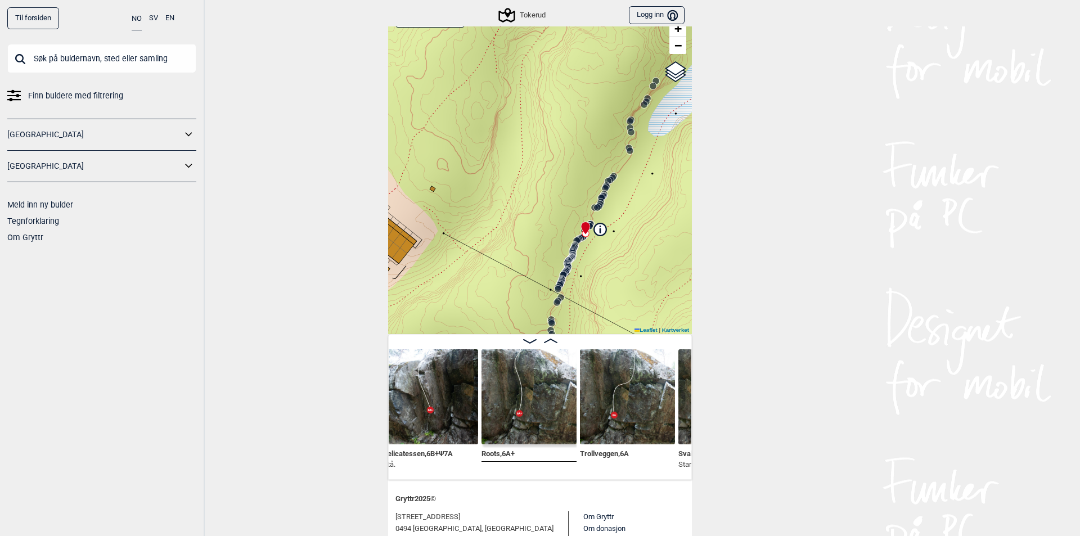
click at [67, 67] on input "text" at bounding box center [101, 58] width 189 height 29
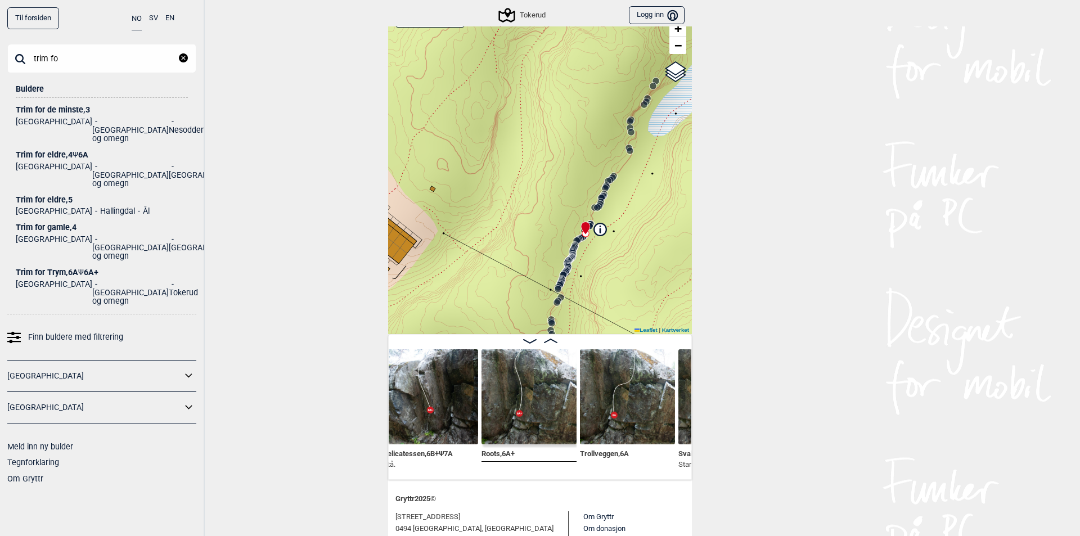
type input "trim fo"
click at [75, 268] on div "Trim for Trym , 6A Ψ 6A+" at bounding box center [102, 272] width 172 height 8
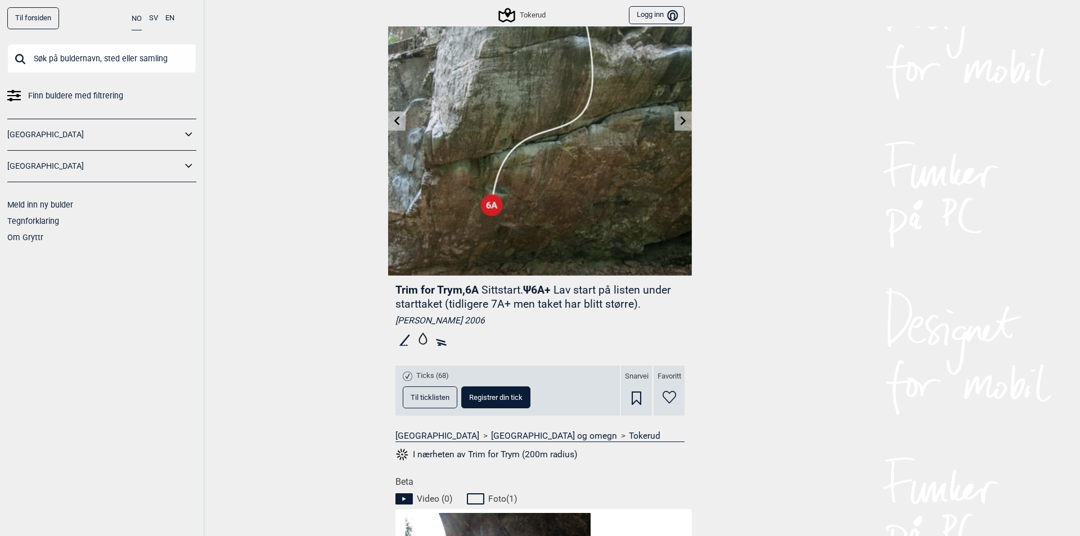
scroll to position [75, 0]
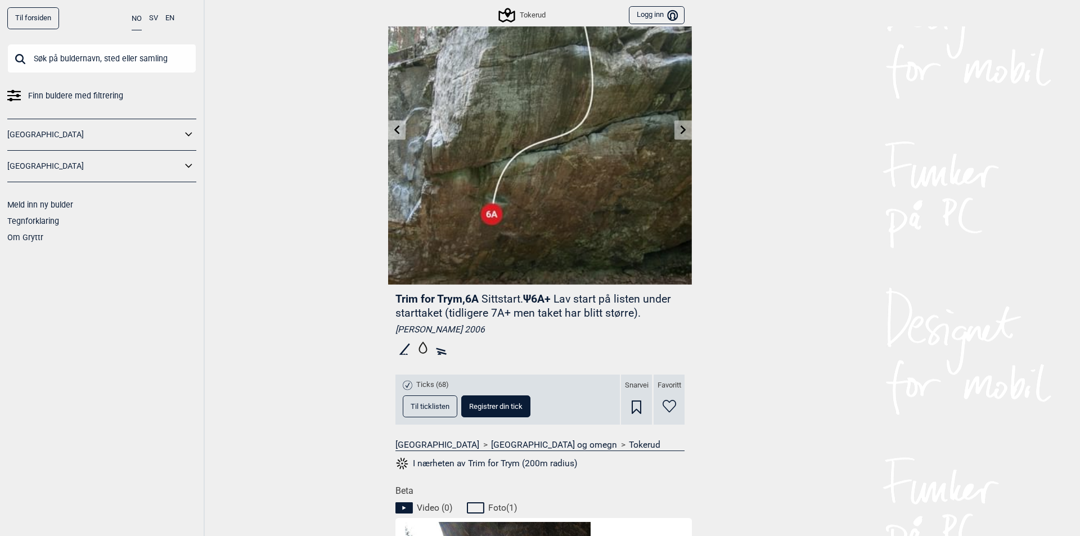
click at [417, 350] on icon at bounding box center [423, 348] width 19 height 19
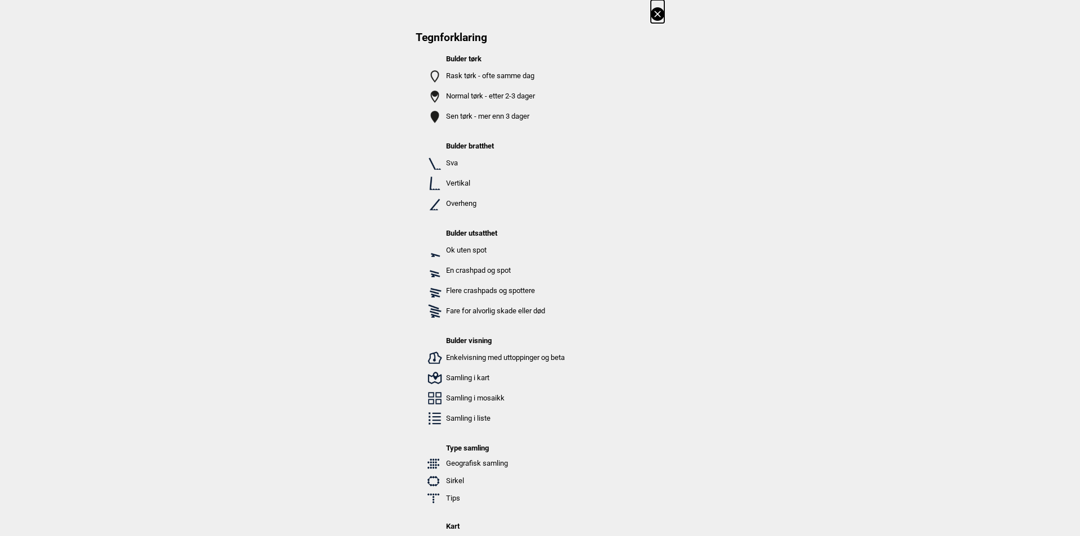
click at [399, 350] on div "Tegnforklaring Bulder tørk Rask tørk - ofte samme dag Normal tørk - etter 2-3 d…" at bounding box center [540, 357] width 1080 height 714
drag, startPoint x: 459, startPoint y: 75, endPoint x: 473, endPoint y: 78, distance: 14.2
click at [473, 78] on p "Rask tørk - ofte samme dag" at bounding box center [506, 75] width 120 height 11
click at [653, 15] on icon at bounding box center [657, 13] width 13 height 13
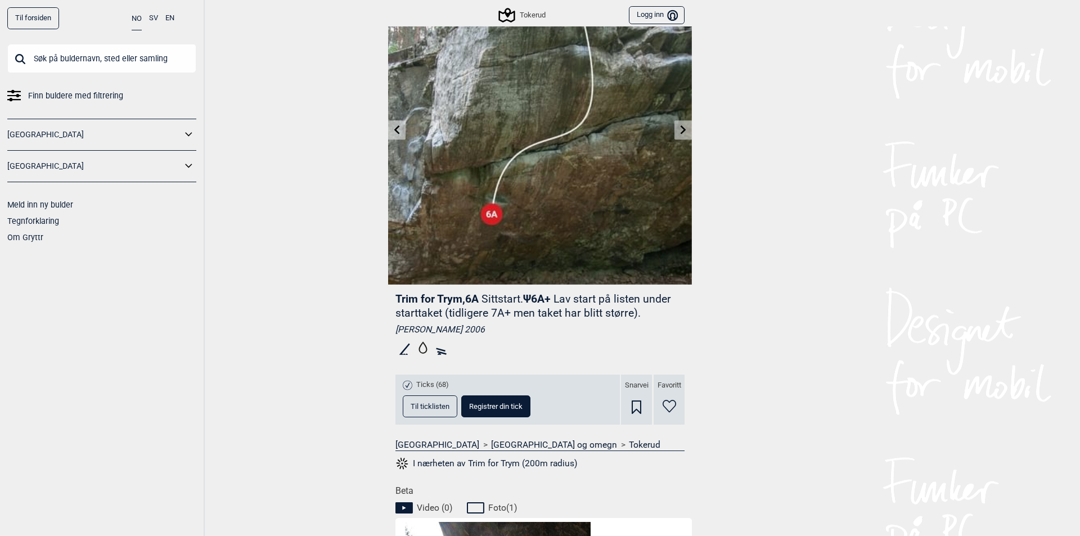
click at [414, 349] on icon at bounding box center [423, 348] width 19 height 19
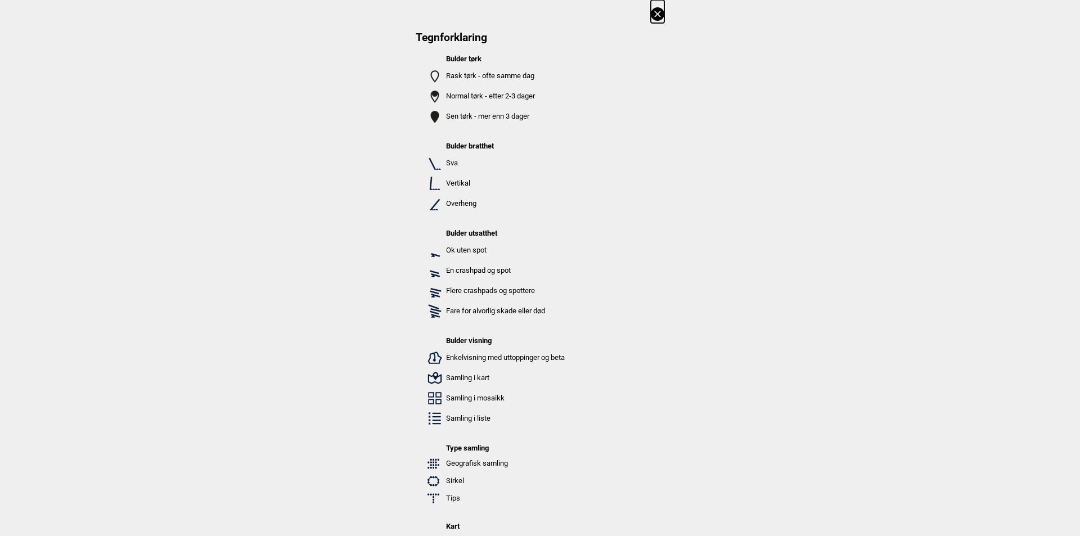
click at [653, 13] on icon at bounding box center [657, 13] width 13 height 13
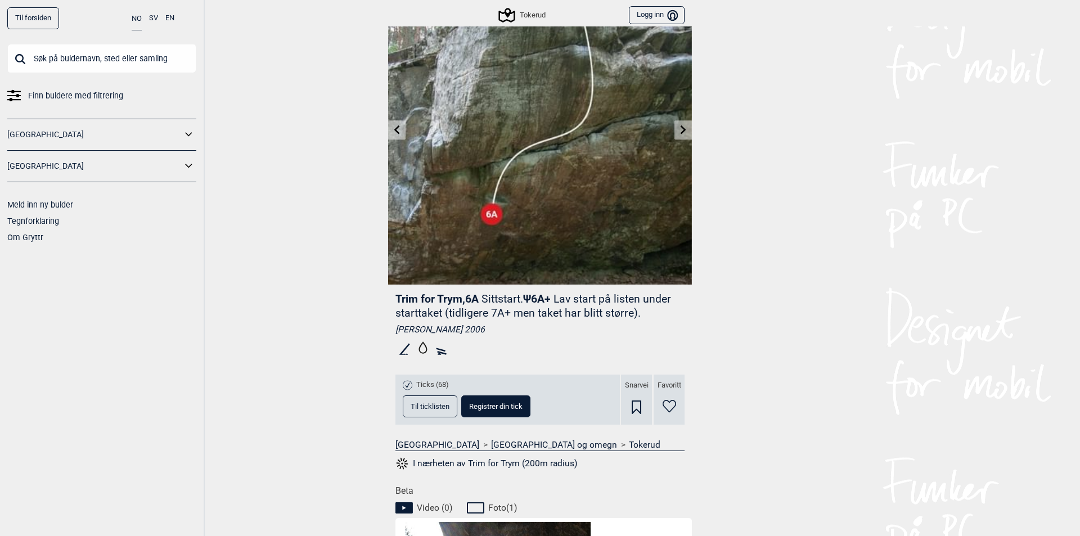
click at [439, 352] on icon at bounding box center [441, 348] width 19 height 18
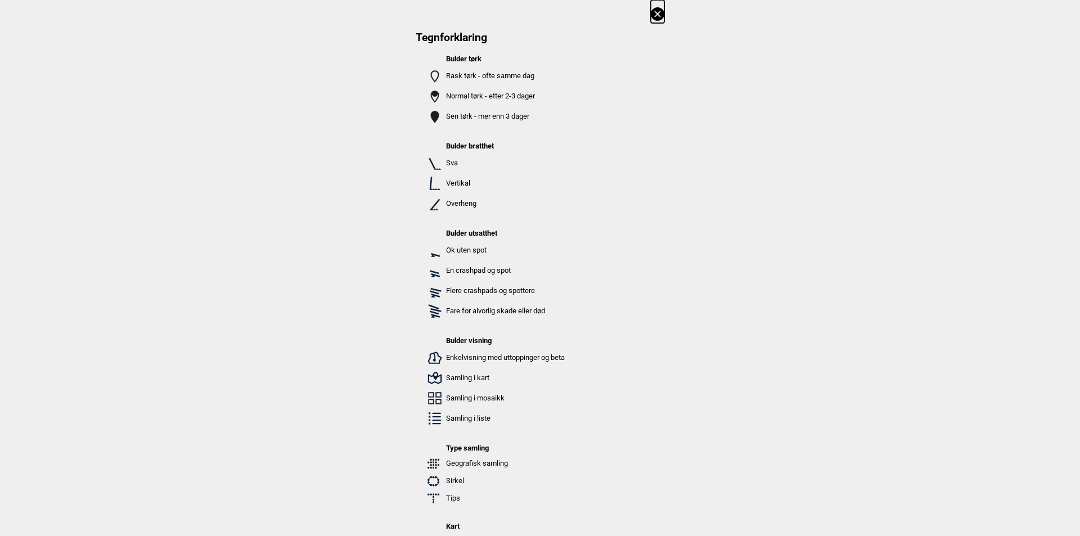
click at [651, 11] on icon at bounding box center [657, 13] width 13 height 13
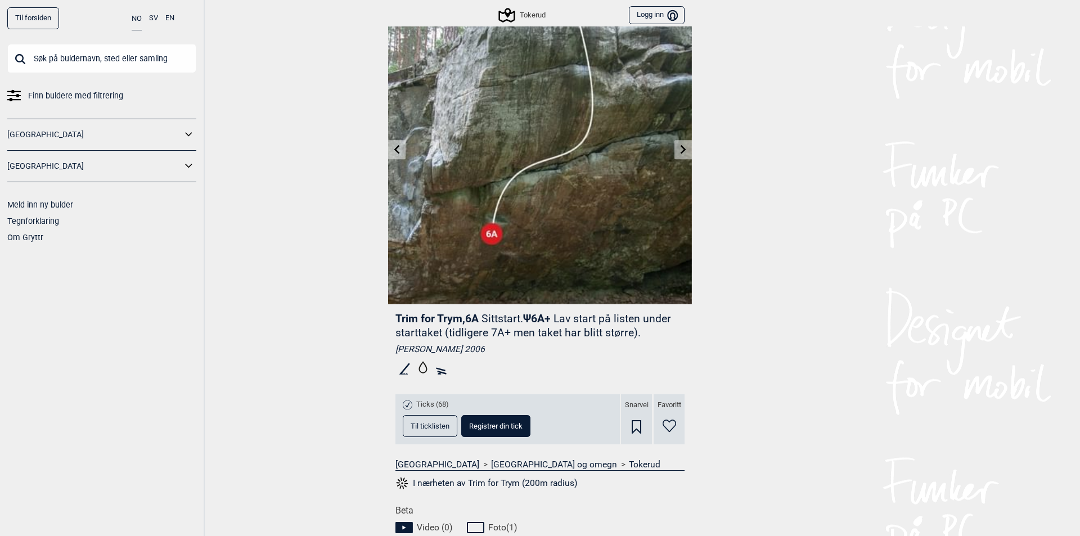
scroll to position [0, 0]
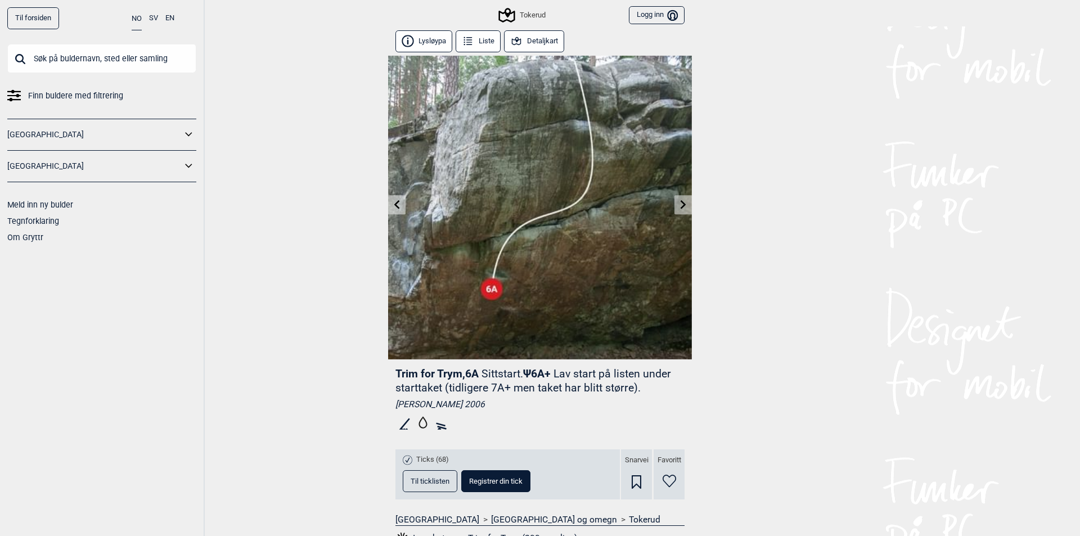
click at [65, 48] on input "text" at bounding box center [101, 58] width 189 height 29
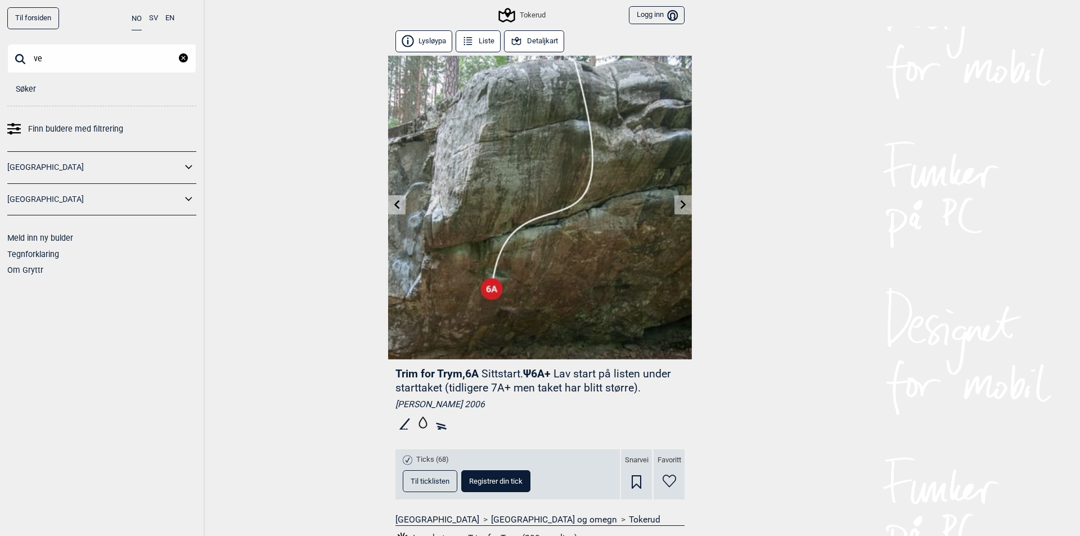
type input "v"
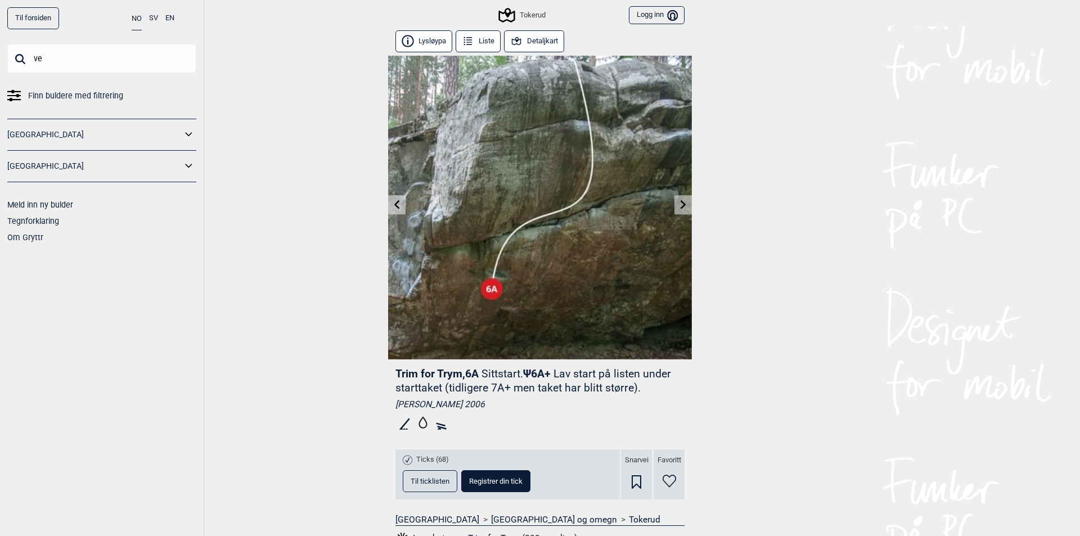
type input "v"
